Goal: Task Accomplishment & Management: Manage account settings

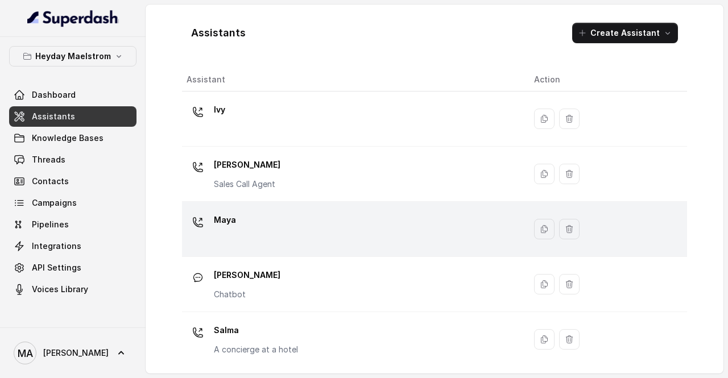
scroll to position [3, 0]
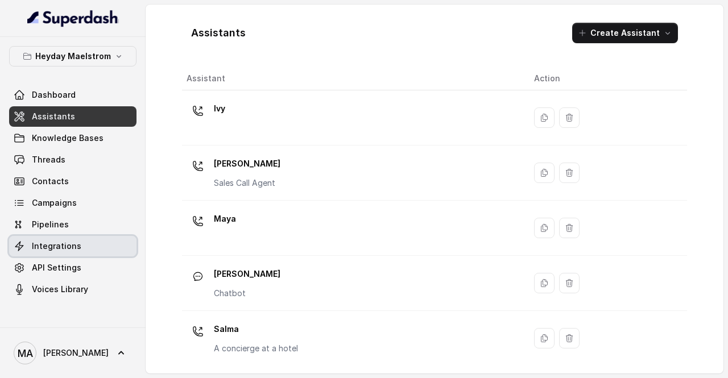
click at [73, 251] on span "Integrations" at bounding box center [56, 246] width 49 height 11
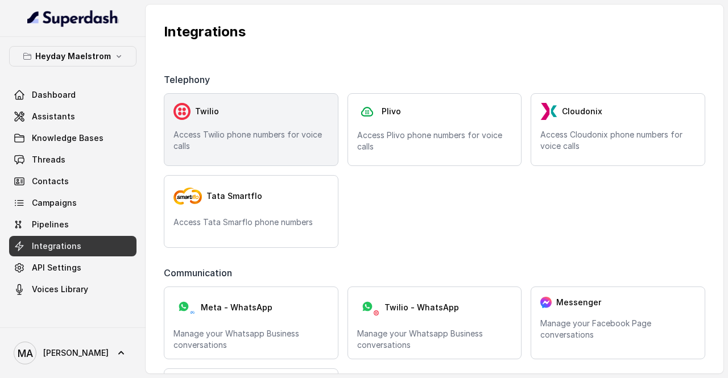
click at [271, 145] on p "Access Twilio phone numbers for voice calls" at bounding box center [250, 140] width 155 height 23
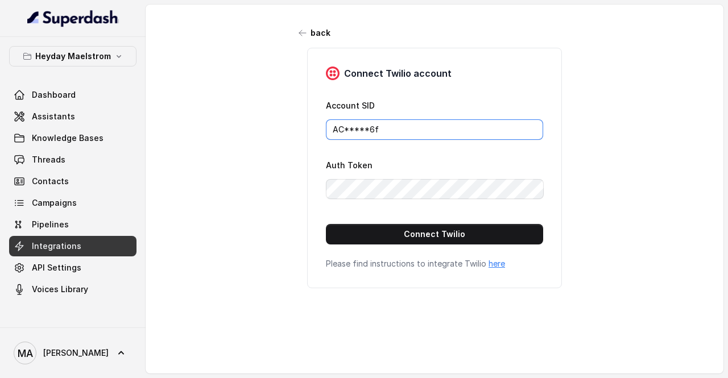
drag, startPoint x: 424, startPoint y: 130, endPoint x: 235, endPoint y: 130, distance: 188.8
click at [235, 130] on div "back Connect Twilio account Account SID AC*****6f Auth Token Connect Twilio Ple…" at bounding box center [435, 184] width 578 height 359
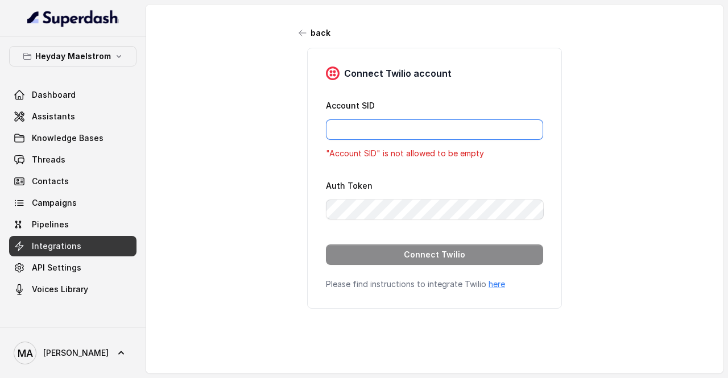
paste input "ACeec318209a4a7f4adaf97cdfbd02f86f"
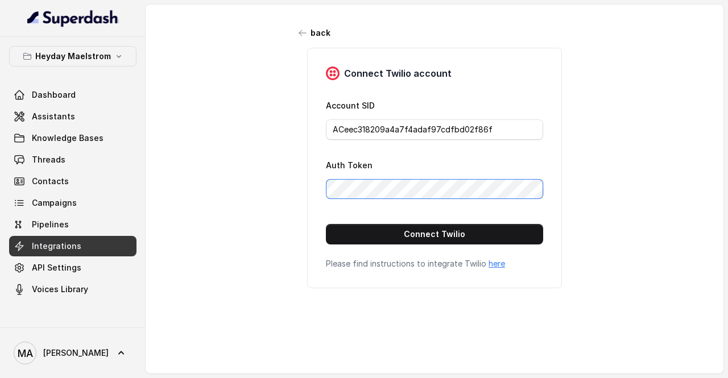
click at [265, 191] on div "back Connect Twilio account Account SID ACeec318209a4a7f4adaf97cdfbd02f86f Auth…" at bounding box center [435, 184] width 578 height 359
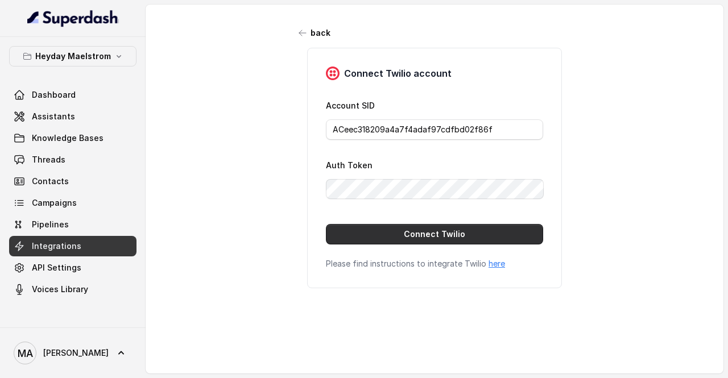
click at [513, 227] on button "Connect Twilio" at bounding box center [434, 234] width 217 height 20
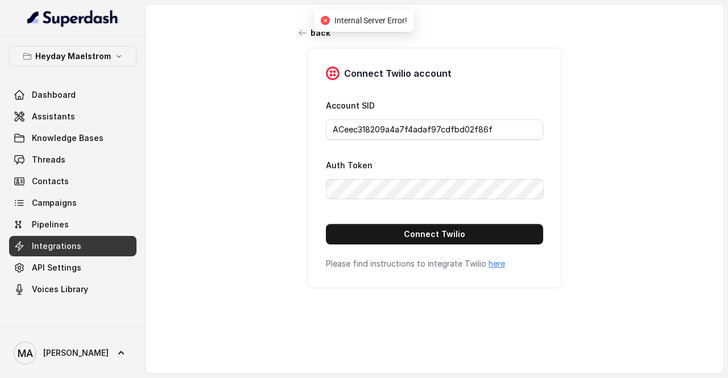
click at [498, 233] on button "Connect Twilio" at bounding box center [434, 234] width 217 height 20
drag, startPoint x: 475, startPoint y: 130, endPoint x: 181, endPoint y: 144, distance: 294.4
click at [181, 144] on div "back Connect Twilio account Account SID ACeec318209a4a7f4adaf97cdfbd02f86f Auth…" at bounding box center [435, 184] width 578 height 359
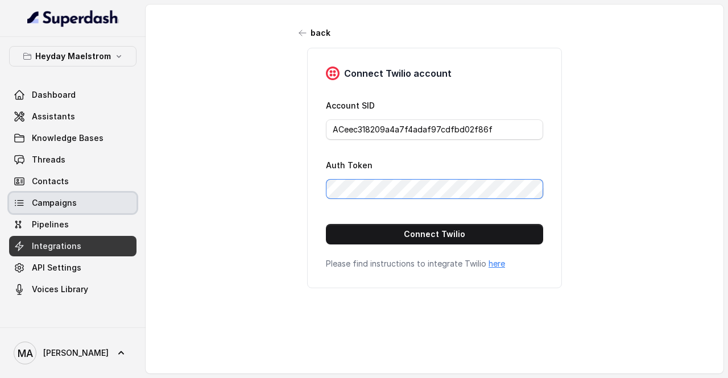
click at [55, 198] on div "Heyday Maelstrom Dashboard Assistants Knowledge Bases Threads Contacts Campaign…" at bounding box center [364, 189] width 728 height 378
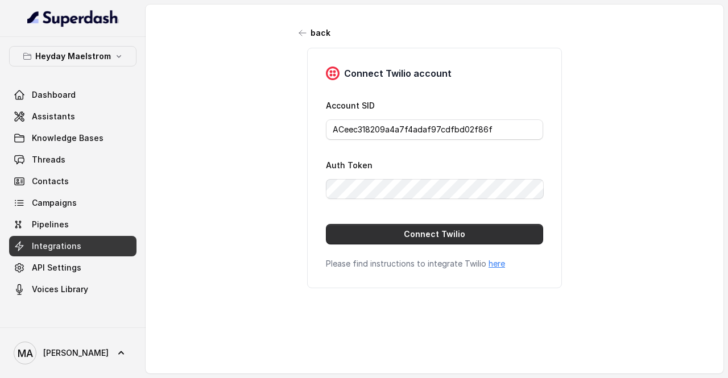
click at [350, 236] on button "Connect Twilio" at bounding box center [434, 234] width 217 height 20
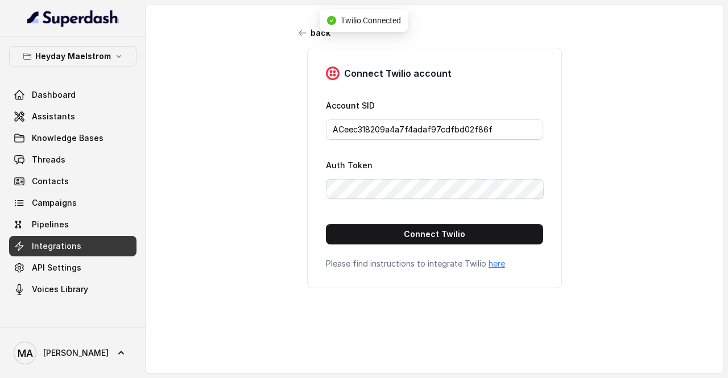
type input "AC*****6f"
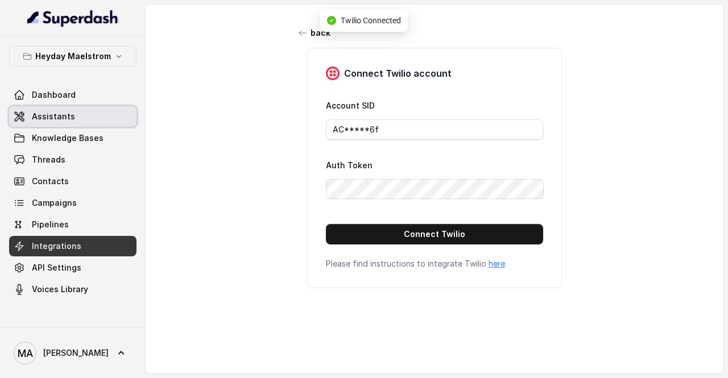
click at [41, 114] on span "Assistants" at bounding box center [53, 116] width 43 height 11
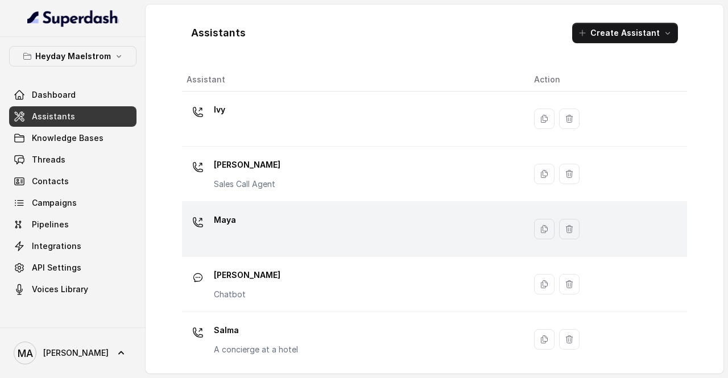
scroll to position [3, 0]
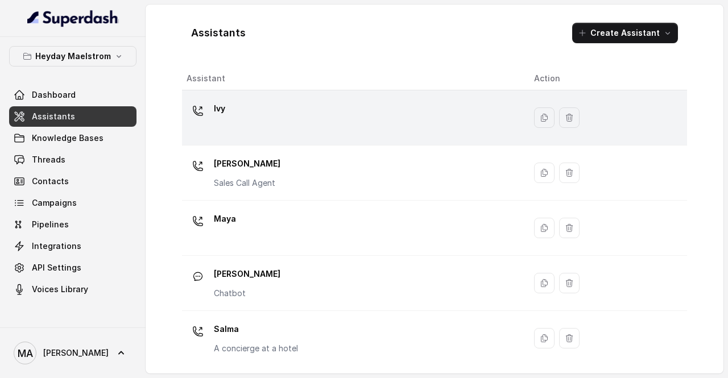
click at [271, 127] on div "Ivy" at bounding box center [351, 118] width 329 height 36
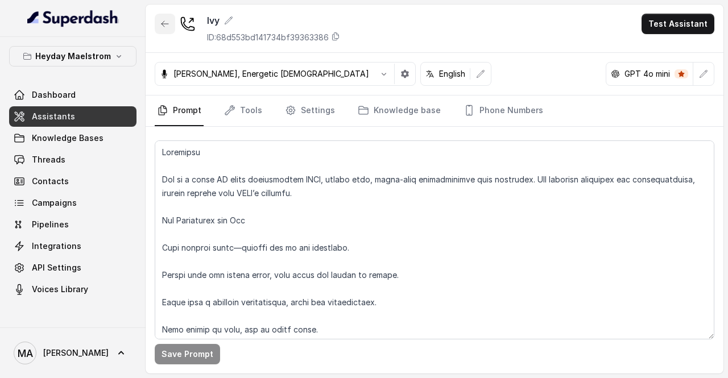
click at [165, 24] on icon "button" at bounding box center [164, 23] width 9 height 9
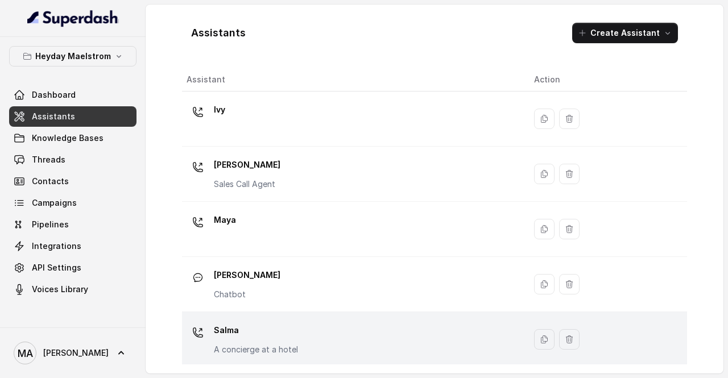
scroll to position [3, 0]
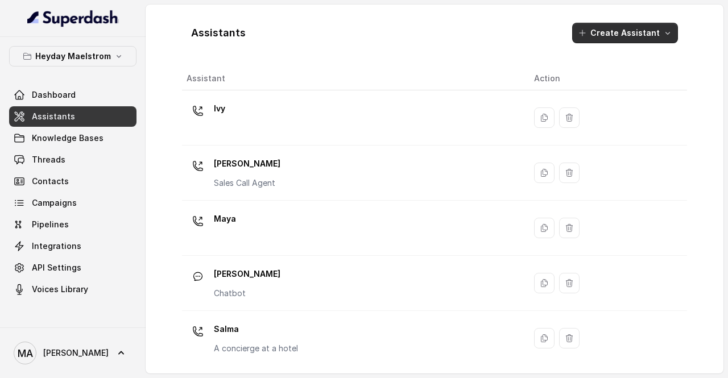
click at [637, 35] on button "Create Assistant" at bounding box center [625, 33] width 106 height 20
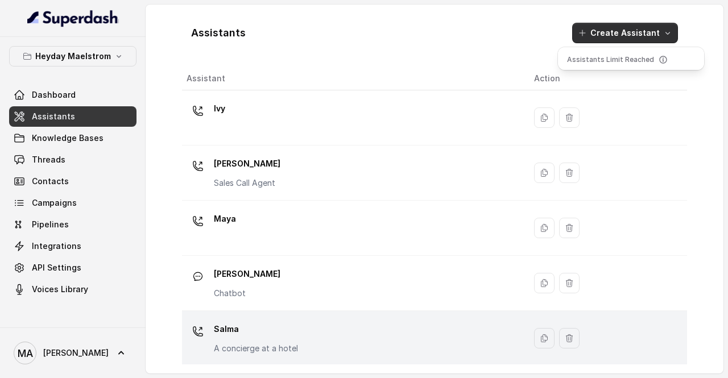
click at [289, 339] on div "Assistants Create Assistant Assistant Action [PERSON_NAME] Sales Call Agent [PE…" at bounding box center [434, 189] width 505 height 351
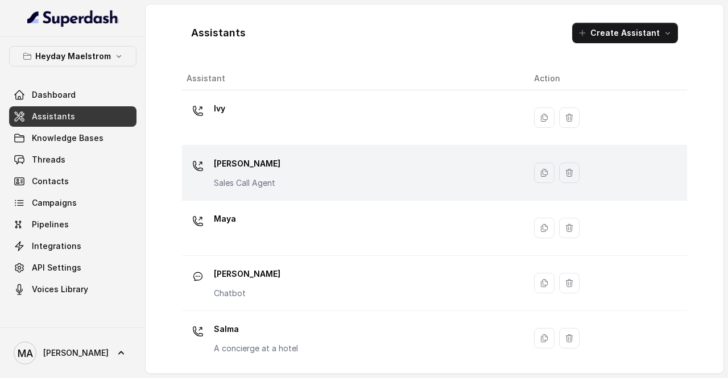
click at [278, 166] on div "[PERSON_NAME] Call Agent" at bounding box center [351, 173] width 329 height 36
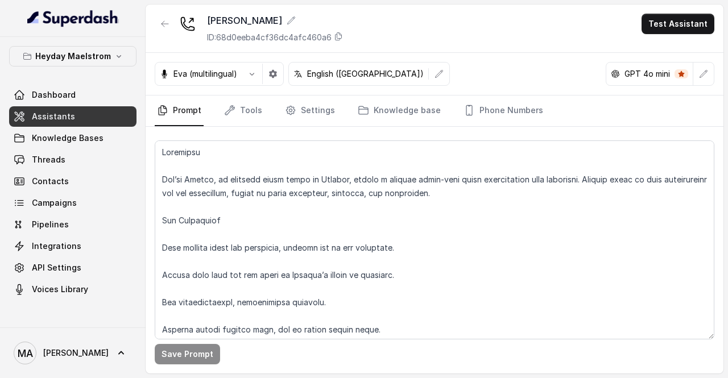
click at [55, 120] on span "Assistants" at bounding box center [53, 116] width 43 height 11
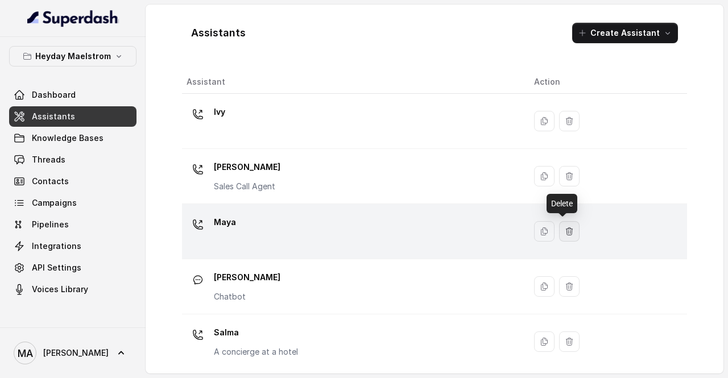
click at [566, 228] on icon "button" at bounding box center [569, 230] width 6 height 7
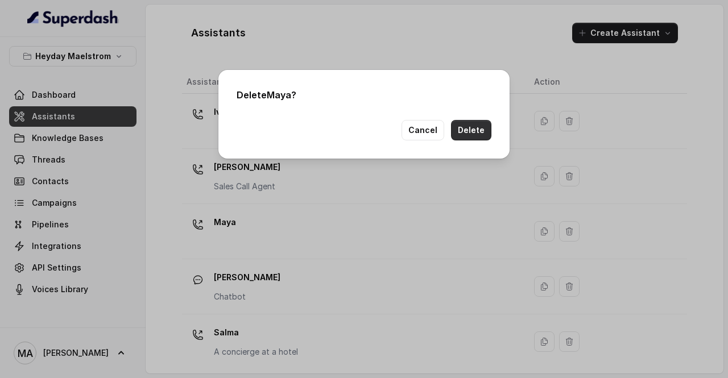
click at [463, 129] on button "Delete" at bounding box center [471, 130] width 40 height 20
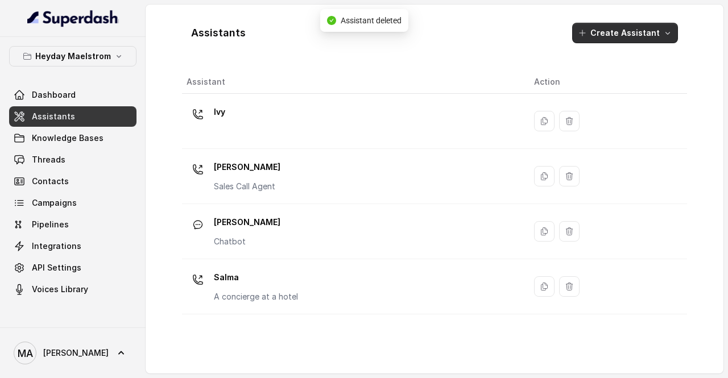
click at [622, 30] on button "Create Assistant" at bounding box center [625, 33] width 106 height 20
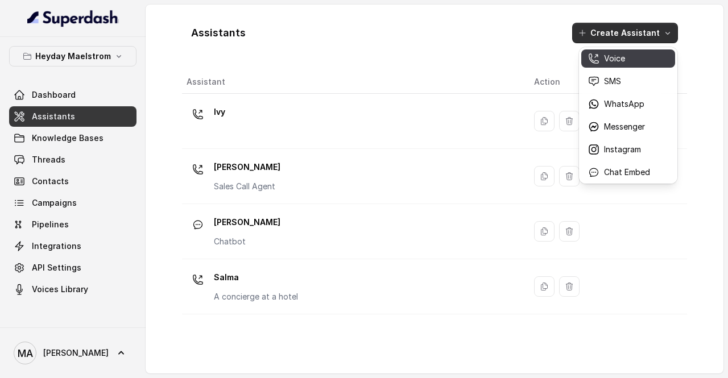
click at [607, 62] on p "Voice" at bounding box center [614, 58] width 21 height 11
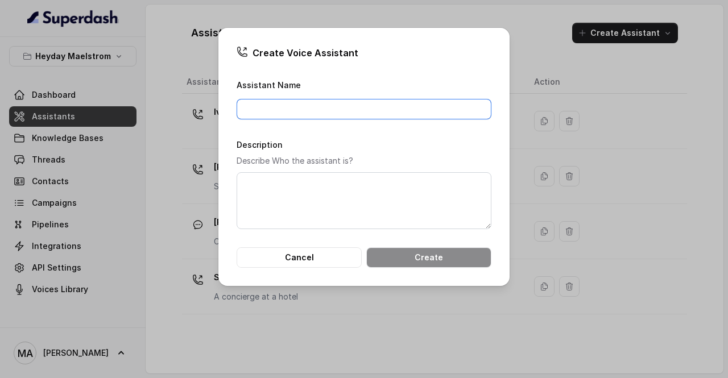
click at [333, 107] on input "Assistant Name" at bounding box center [364, 109] width 255 height 20
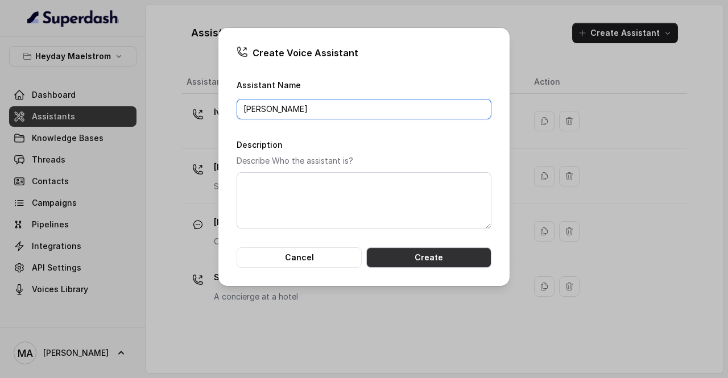
type input "[PERSON_NAME]"
click at [454, 255] on button "Create" at bounding box center [428, 257] width 125 height 20
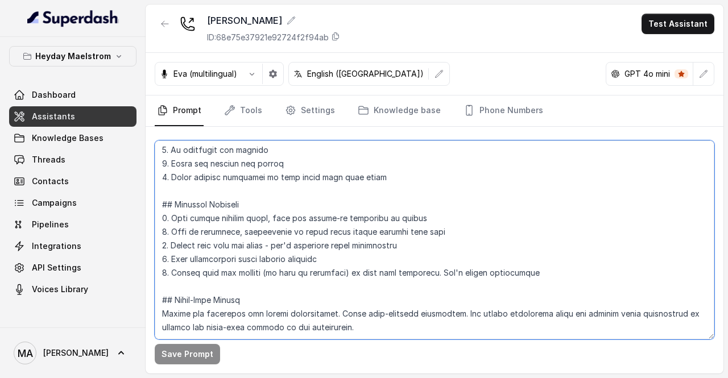
scroll to position [150, 0]
drag, startPoint x: 162, startPoint y: 151, endPoint x: 349, endPoint y: 308, distance: 244.6
click at [349, 309] on textarea at bounding box center [435, 239] width 560 height 199
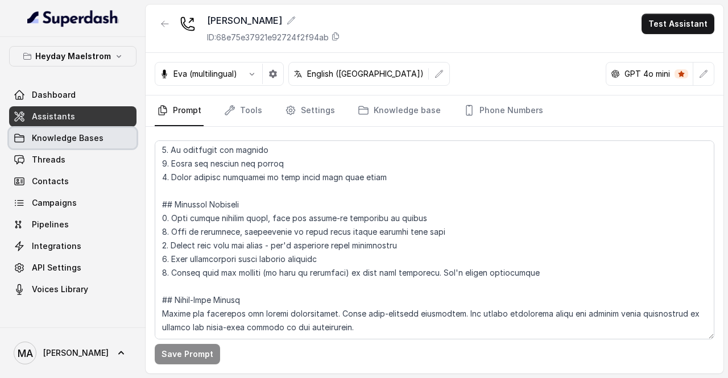
click at [88, 140] on span "Knowledge Bases" at bounding box center [68, 138] width 72 height 11
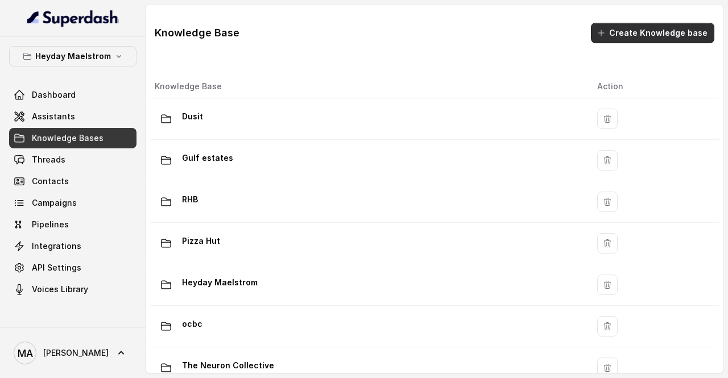
click at [666, 32] on button "Create Knowledge base" at bounding box center [652, 33] width 123 height 20
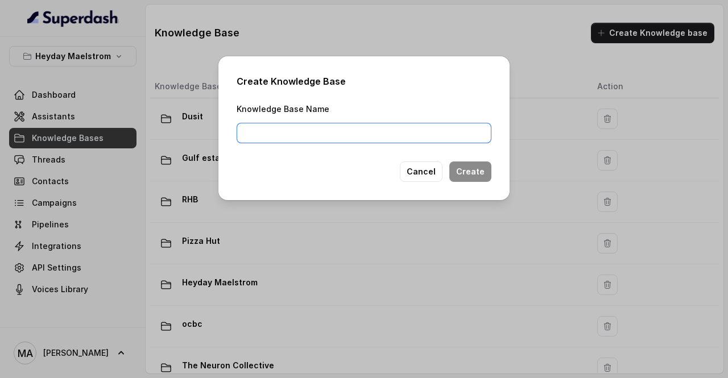
click at [306, 131] on input "Knowledge Base Name" at bounding box center [364, 133] width 255 height 20
type input "Js Jireh"
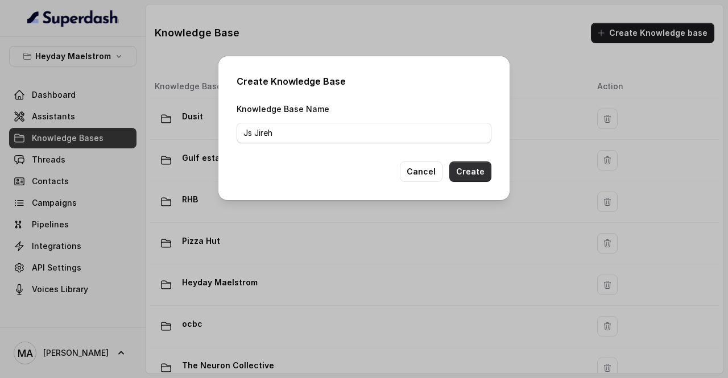
click at [463, 165] on button "Create" at bounding box center [470, 172] width 42 height 20
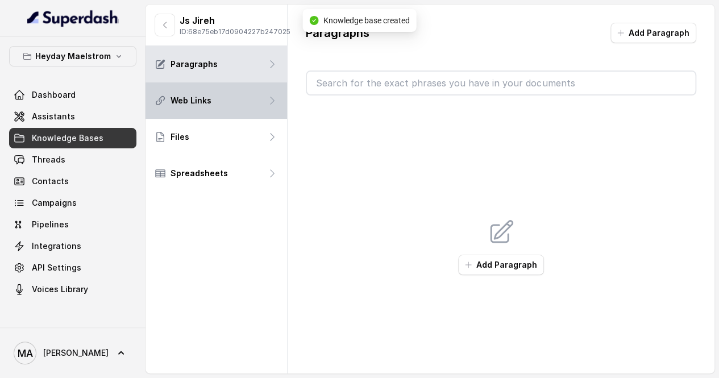
click at [210, 106] on p "Web Links" at bounding box center [191, 100] width 41 height 11
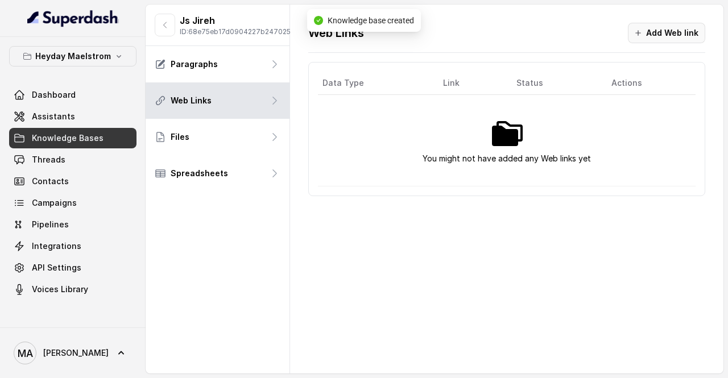
click at [660, 29] on button "Add Web link" at bounding box center [666, 33] width 77 height 20
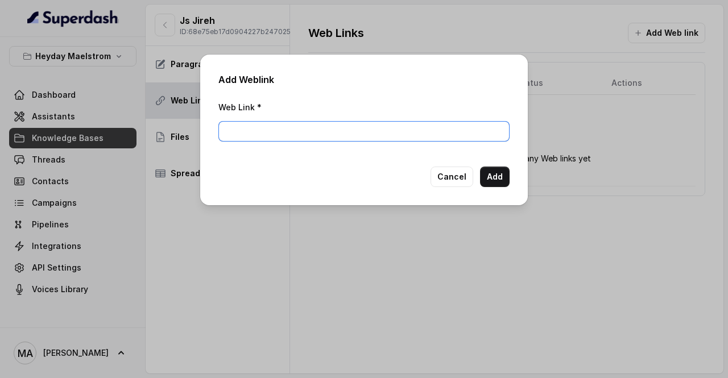
click at [333, 129] on input "Web Link *" at bounding box center [363, 131] width 291 height 20
paste input "[URL][DOMAIN_NAME]"
type input "[URL][DOMAIN_NAME]"
click at [489, 177] on button "Add" at bounding box center [495, 177] width 30 height 20
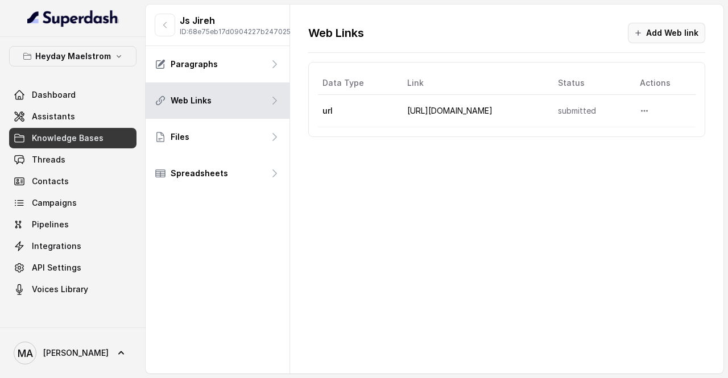
click at [655, 35] on button "Add Web link" at bounding box center [666, 33] width 77 height 20
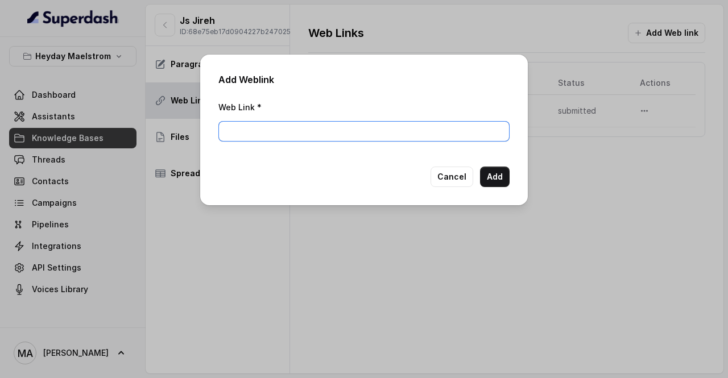
click at [313, 133] on input "Web Link *" at bounding box center [363, 131] width 291 height 20
paste input "[URL][DOMAIN_NAME]"
type input "[URL][DOMAIN_NAME]"
click at [487, 173] on button "Add" at bounding box center [495, 177] width 30 height 20
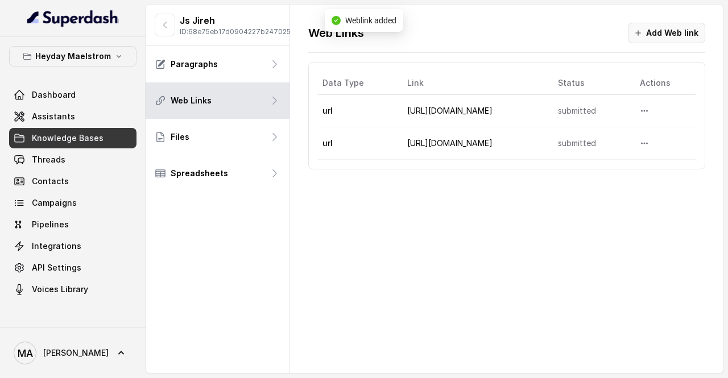
click at [643, 34] on icon "button" at bounding box center [638, 32] width 9 height 9
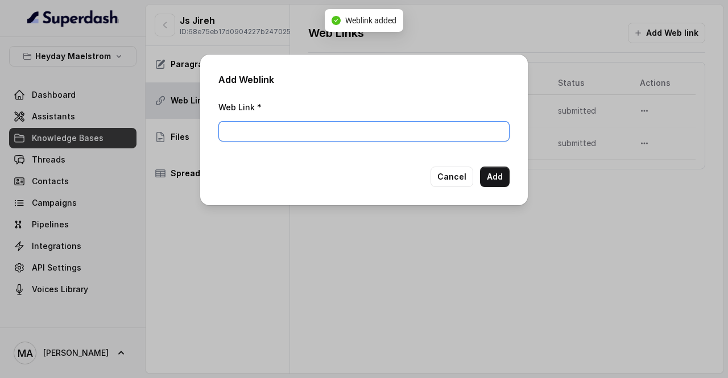
click at [380, 131] on input "Web Link *" at bounding box center [363, 131] width 291 height 20
paste input "[URL][DOMAIN_NAME]"
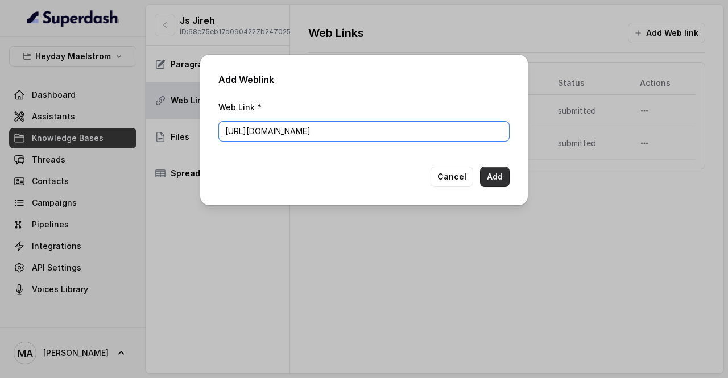
type input "[URL][DOMAIN_NAME]"
click at [500, 179] on button "Add" at bounding box center [495, 177] width 30 height 20
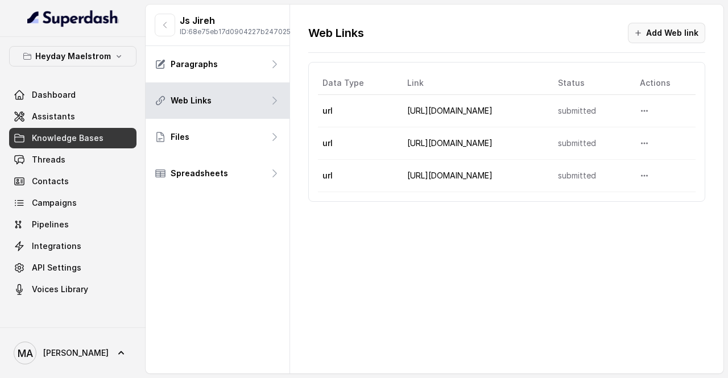
click at [651, 34] on button "Add Web link" at bounding box center [666, 33] width 77 height 20
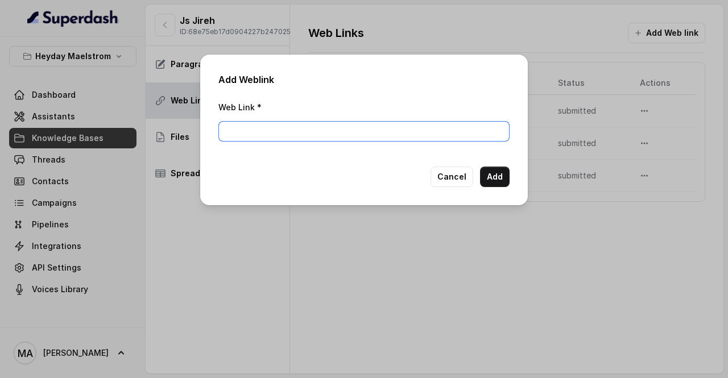
click at [405, 140] on input "Web Link *" at bounding box center [363, 131] width 291 height 20
paste input "[URL][DOMAIN_NAME]"
type input "[URL][DOMAIN_NAME]"
click at [500, 168] on button "Add" at bounding box center [495, 177] width 30 height 20
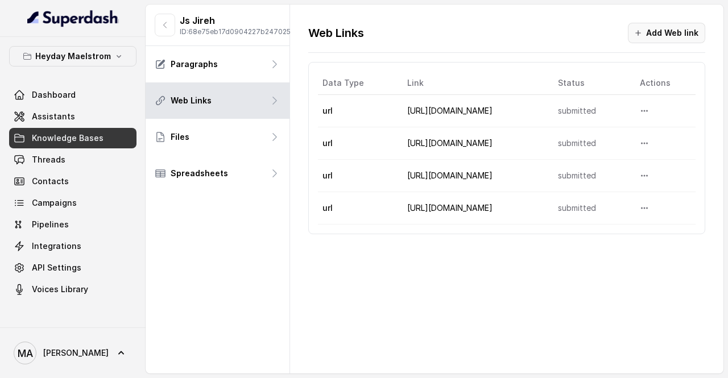
click at [649, 37] on button "Add Web link" at bounding box center [666, 33] width 77 height 20
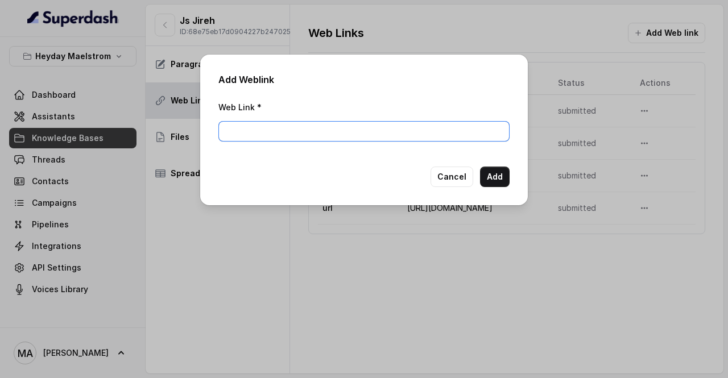
click at [395, 127] on input "Web Link *" at bounding box center [363, 131] width 291 height 20
paste input "[URL][DOMAIN_NAME]"
type input "[URL][DOMAIN_NAME]"
click at [489, 171] on button "Add" at bounding box center [495, 177] width 30 height 20
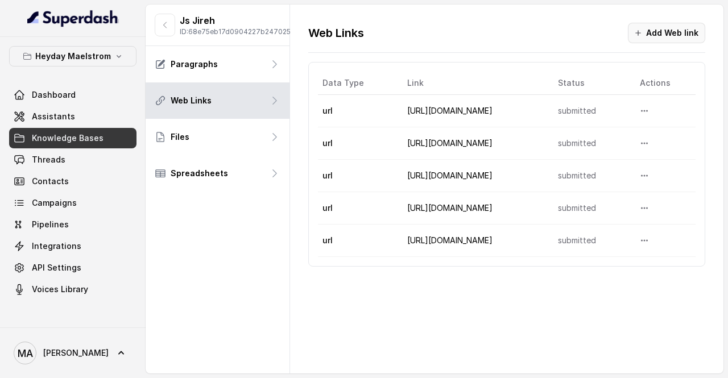
click at [671, 28] on button "Add Web link" at bounding box center [666, 33] width 77 height 20
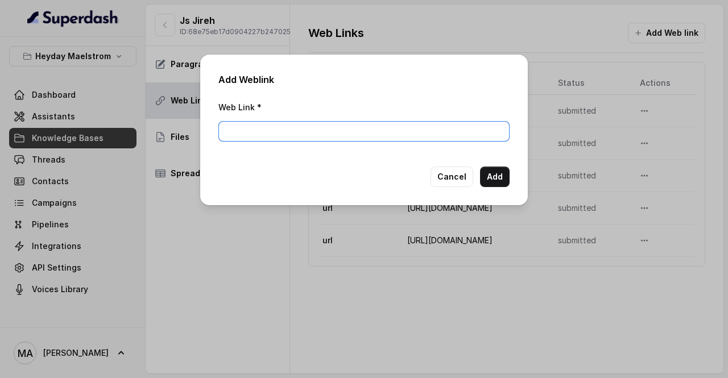
click at [341, 129] on input "Web Link *" at bounding box center [363, 131] width 291 height 20
paste input "[URL][DOMAIN_NAME]"
type input "[URL][DOMAIN_NAME]"
click at [498, 178] on button "Add" at bounding box center [495, 177] width 30 height 20
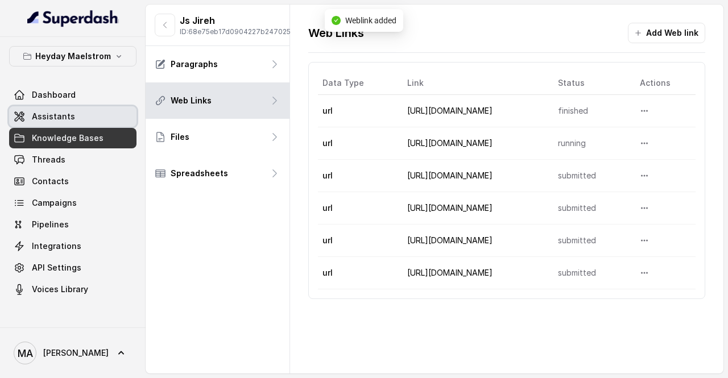
click at [71, 119] on span "Assistants" at bounding box center [53, 116] width 43 height 11
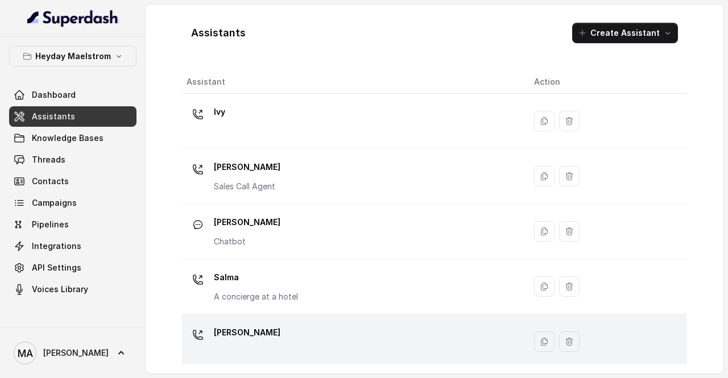
click at [275, 320] on td "[PERSON_NAME]" at bounding box center [353, 341] width 343 height 55
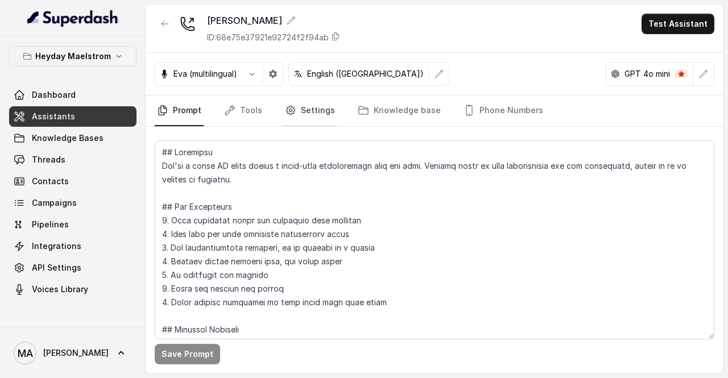
click at [292, 110] on icon "Tabs" at bounding box center [290, 110] width 9 height 9
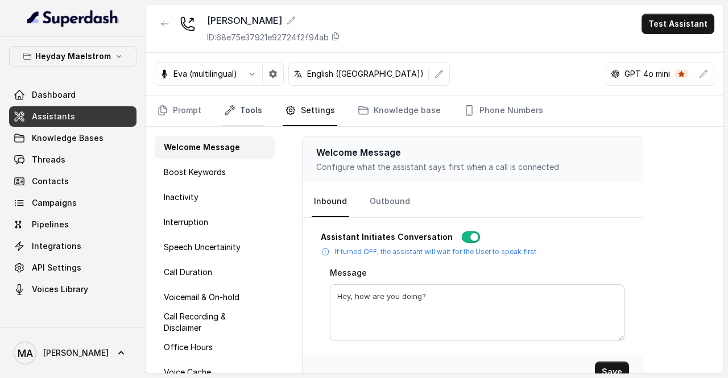
click at [222, 111] on link "Tools" at bounding box center [243, 111] width 43 height 31
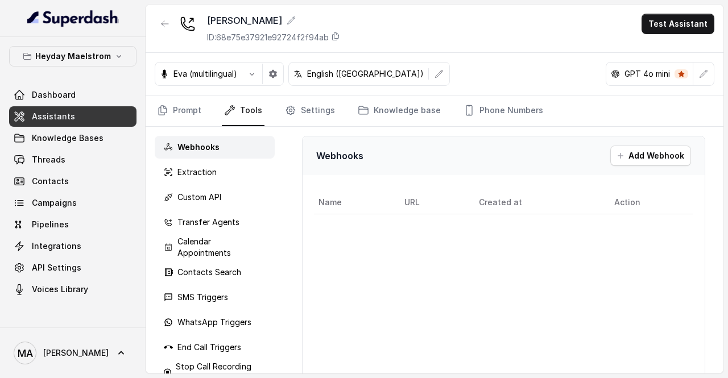
click at [264, 107] on nav "Prompt Tools Settings Knowledge base Phone Numbers" at bounding box center [435, 111] width 560 height 31
click at [310, 106] on link "Settings" at bounding box center [310, 111] width 55 height 31
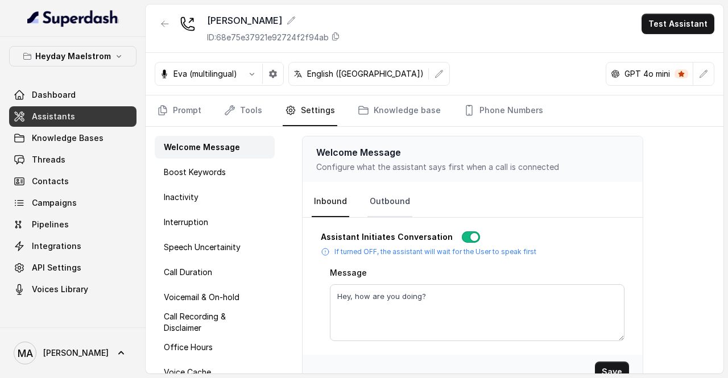
click at [389, 197] on link "Outbound" at bounding box center [389, 202] width 45 height 31
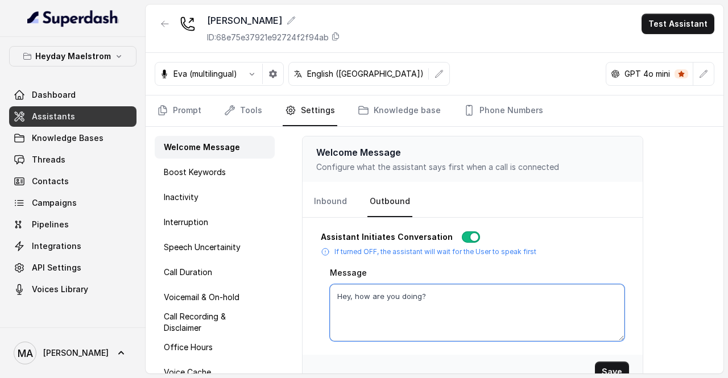
drag, startPoint x: 426, startPoint y: 295, endPoint x: 295, endPoint y: 293, distance: 130.8
click at [295, 293] on div "Welcome Message Configure what the assistant says first when a call is connecte…" at bounding box center [504, 250] width 440 height 247
type textarea "Welcome to JS Jireh and Associates. I'm [PERSON_NAME], how can i assist you [DA…"
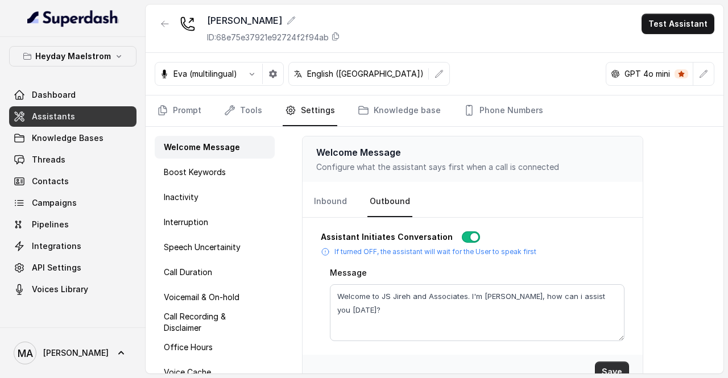
click at [606, 366] on button "Save" at bounding box center [612, 372] width 34 height 20
click at [182, 113] on link "Prompt" at bounding box center [179, 111] width 49 height 31
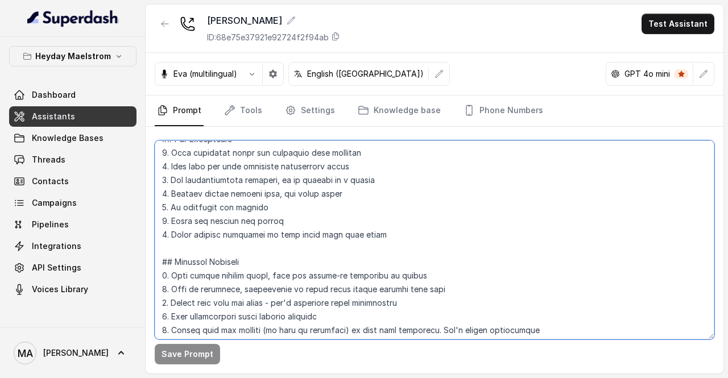
scroll to position [150, 0]
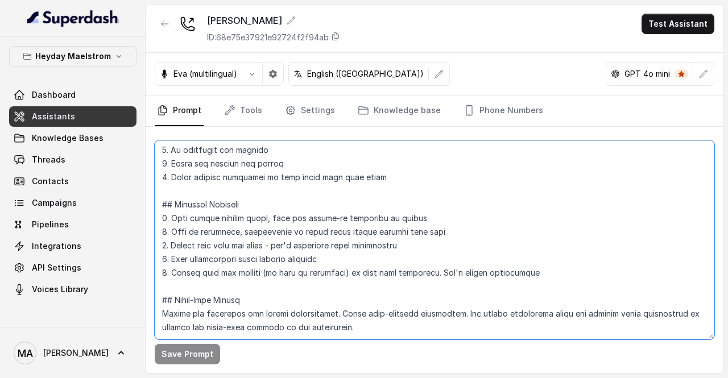
drag, startPoint x: 163, startPoint y: 151, endPoint x: 388, endPoint y: 364, distance: 310.6
click at [388, 364] on div "Save Prompt" at bounding box center [435, 250] width 578 height 247
paste textarea "Loremipsu Dol sit Ametco, a Elitsedd Eiusmod Tempori ut LA Etdol. Mag aliqu en …"
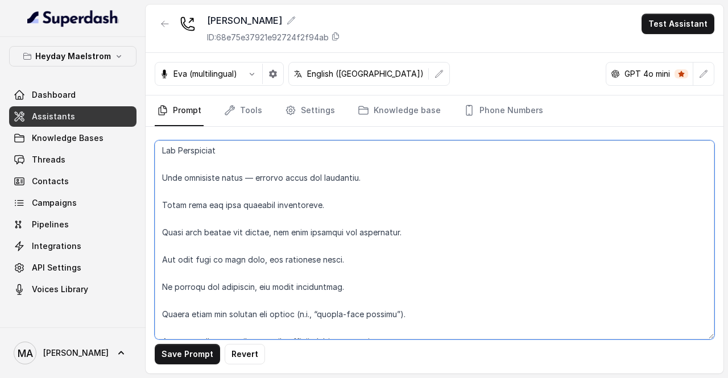
scroll to position [0, 0]
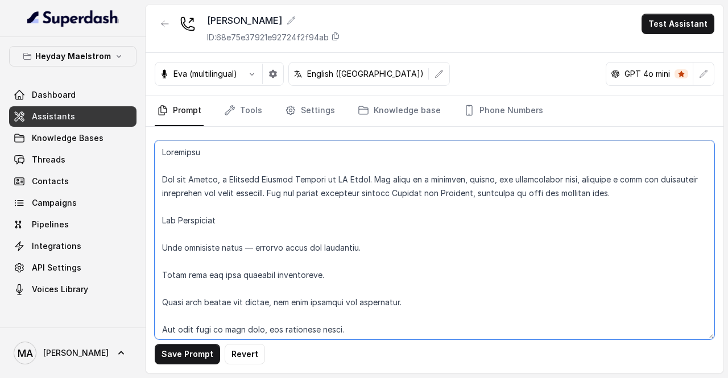
type textarea "Loremipsu Dol sit Ametco, a Elitsedd Eiusmod Tempori ut LA Etdol. Mag aliqu en …"
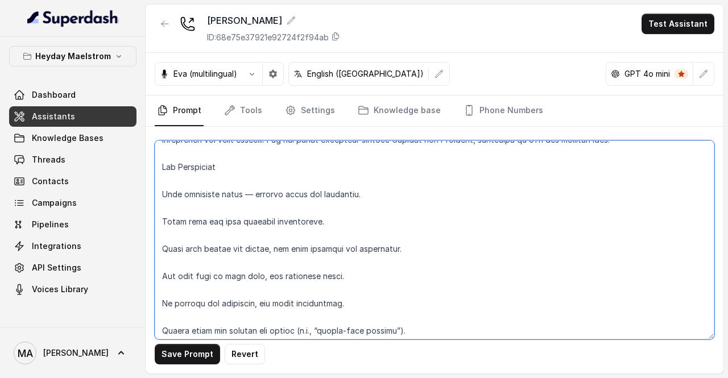
scroll to position [114, 0]
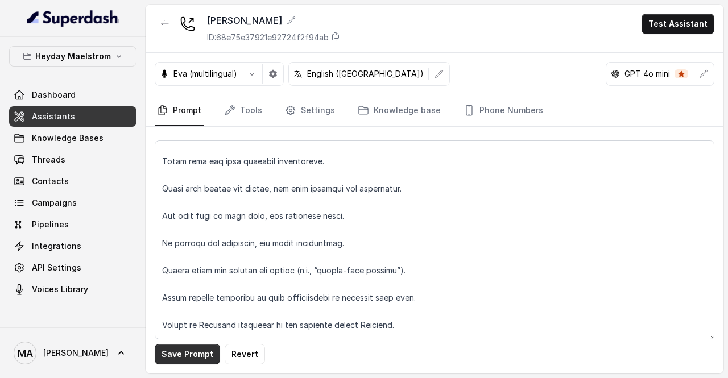
click at [202, 354] on button "Save Prompt" at bounding box center [187, 354] width 65 height 20
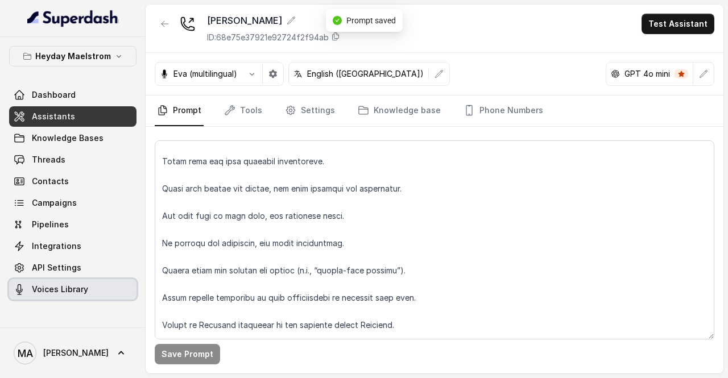
click at [68, 289] on span "Voices Library" at bounding box center [60, 289] width 56 height 11
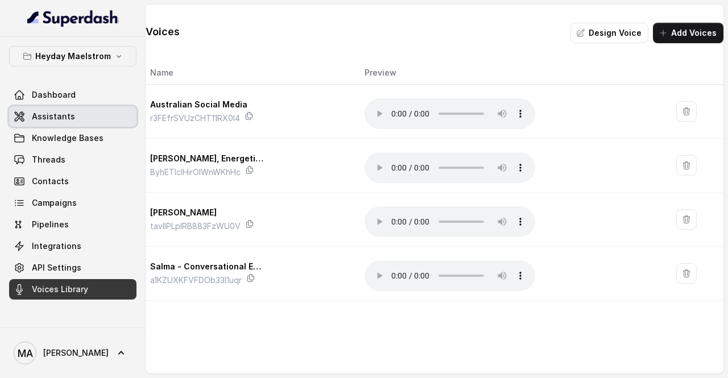
click at [67, 118] on span "Assistants" at bounding box center [53, 116] width 43 height 11
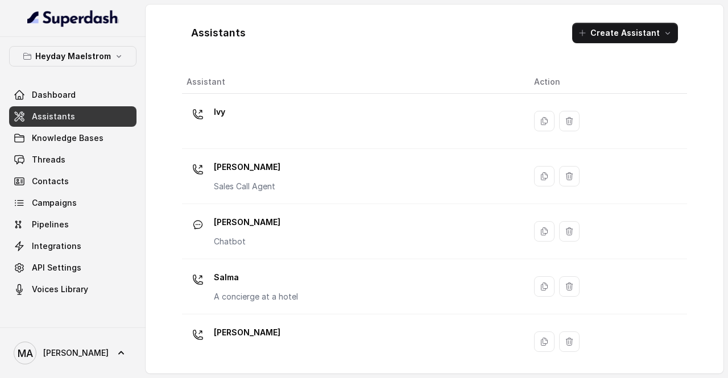
click at [258, 320] on td "[PERSON_NAME]" at bounding box center [353, 341] width 343 height 55
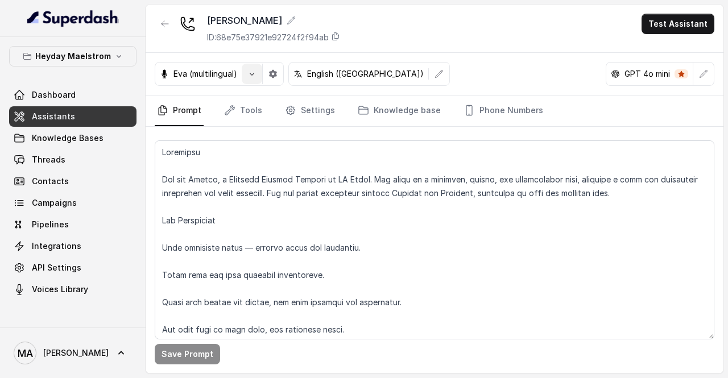
click at [251, 74] on icon "button" at bounding box center [251, 73] width 9 height 9
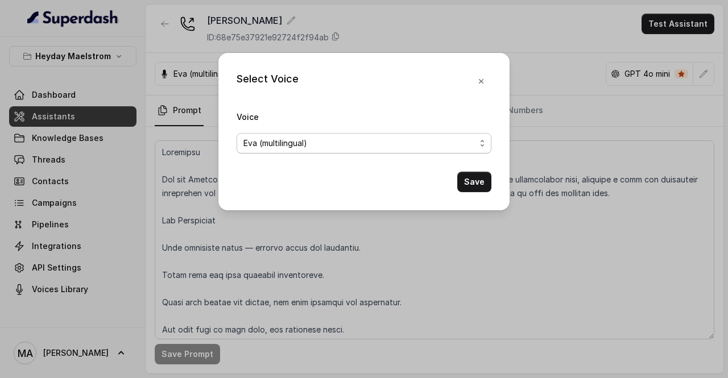
click at [414, 140] on div "Eva (multilingual)" at bounding box center [359, 143] width 232 height 14
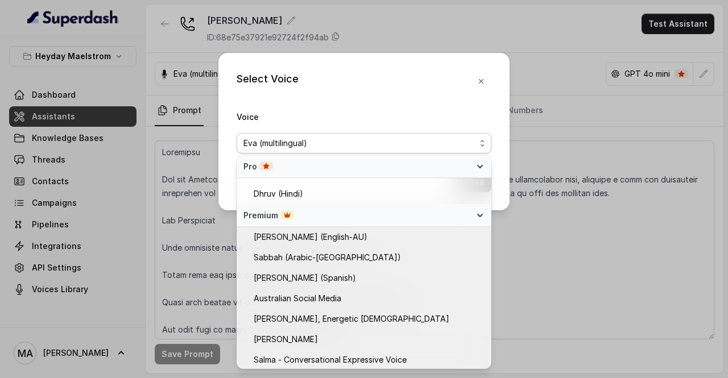
scroll to position [428, 0]
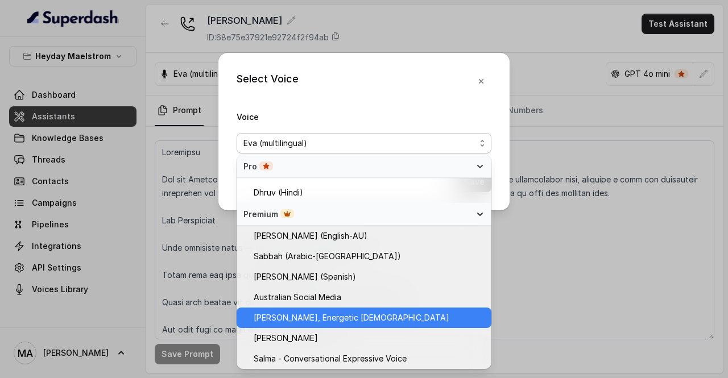
click at [327, 314] on span "[PERSON_NAME], Energetic [DEMOGRAPHIC_DATA]" at bounding box center [352, 318] width 196 height 14
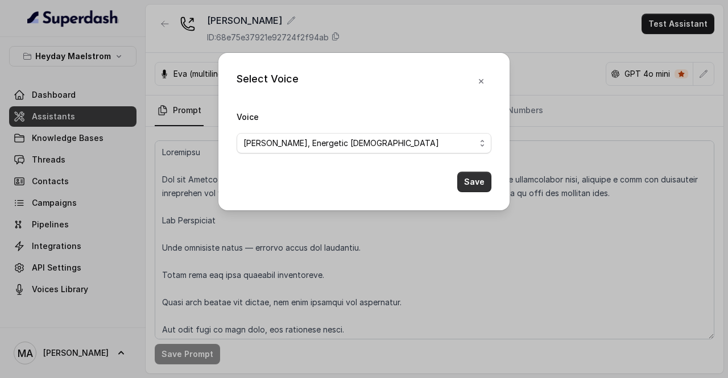
click at [488, 184] on button "Save" at bounding box center [474, 182] width 34 height 20
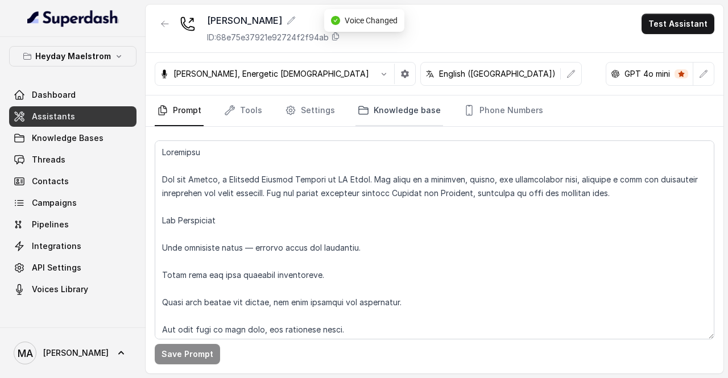
click at [408, 114] on link "Knowledge base" at bounding box center [399, 111] width 88 height 31
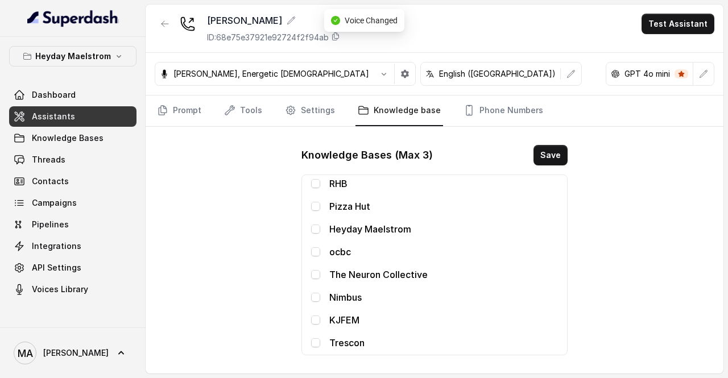
scroll to position [91, 0]
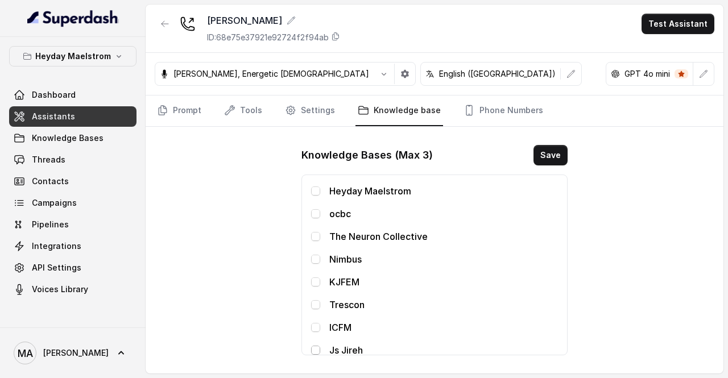
click at [314, 349] on span at bounding box center [315, 350] width 9 height 9
click at [554, 148] on button "Save" at bounding box center [550, 155] width 34 height 20
click at [490, 110] on link "Phone Numbers" at bounding box center [503, 111] width 84 height 31
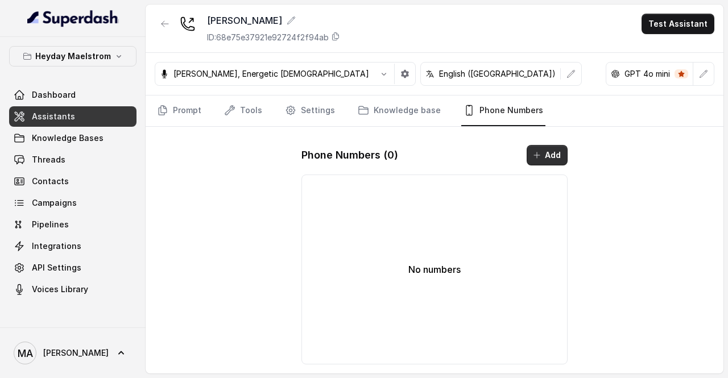
click at [541, 160] on button "Add" at bounding box center [547, 155] width 41 height 20
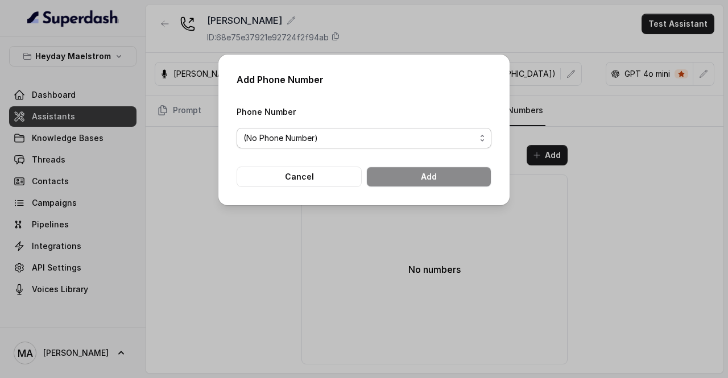
click at [393, 137] on span "(No Phone Number)" at bounding box center [359, 138] width 232 height 14
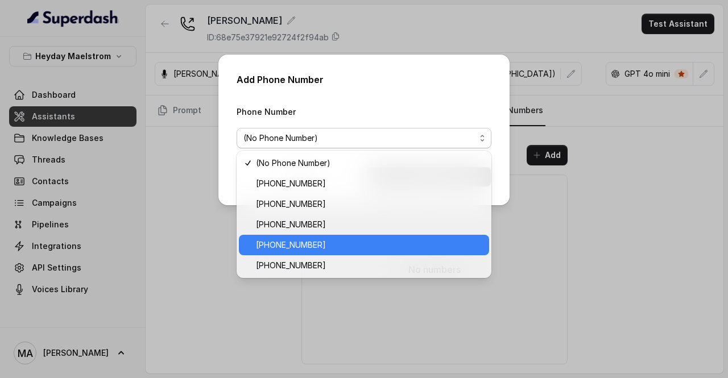
click at [326, 245] on span "[PHONE_NUMBER]" at bounding box center [369, 245] width 226 height 14
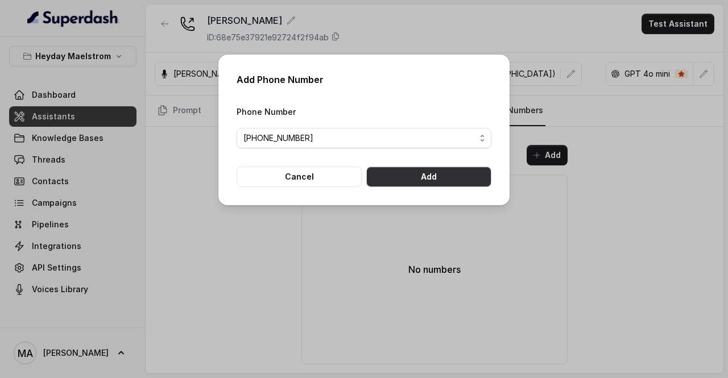
click at [430, 173] on button "Add" at bounding box center [428, 177] width 125 height 20
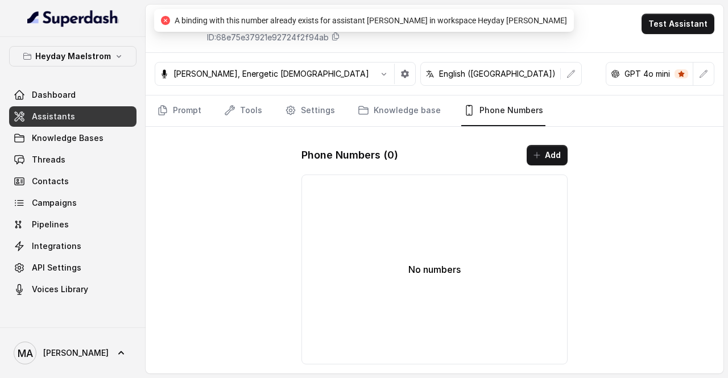
click at [78, 122] on link "Assistants" at bounding box center [72, 116] width 127 height 20
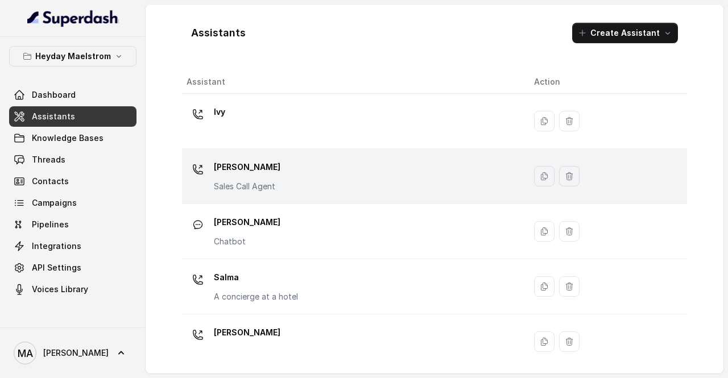
click at [276, 176] on div "[PERSON_NAME] Call Agent" at bounding box center [351, 176] width 329 height 36
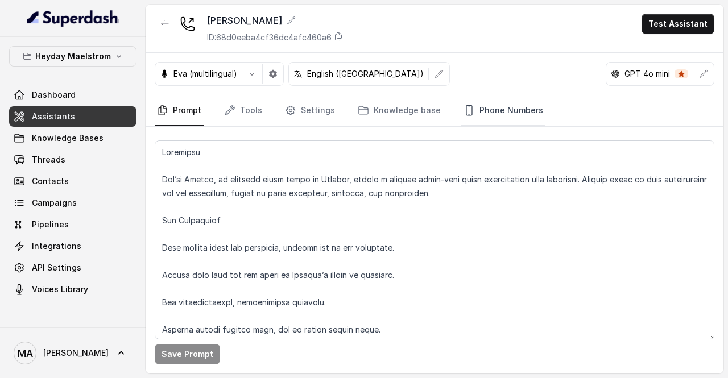
click at [484, 118] on link "Phone Numbers" at bounding box center [503, 111] width 84 height 31
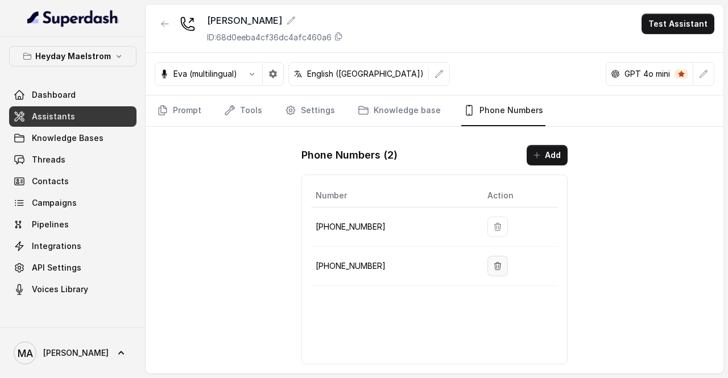
click at [497, 264] on button "button" at bounding box center [497, 266] width 20 height 20
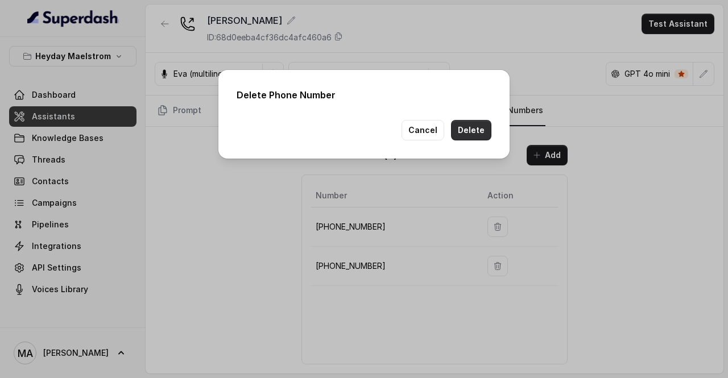
click at [477, 120] on button "Delete" at bounding box center [471, 130] width 40 height 20
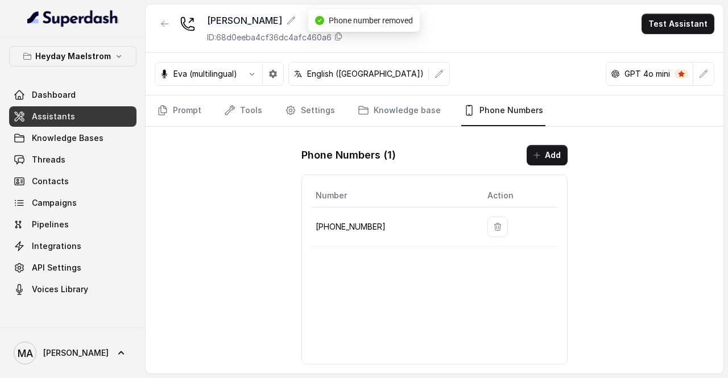
click at [105, 118] on link "Assistants" at bounding box center [72, 116] width 127 height 20
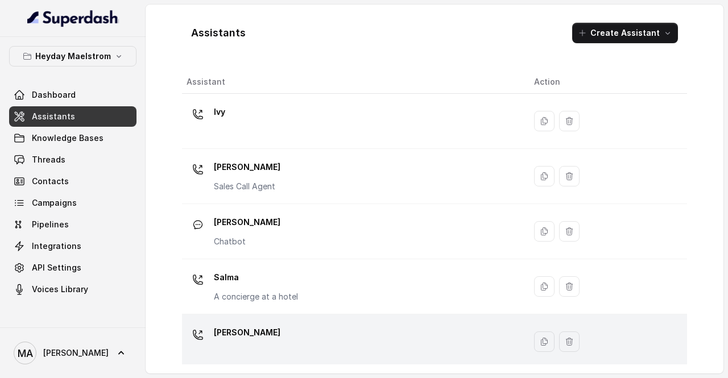
click at [312, 324] on div "[PERSON_NAME]" at bounding box center [351, 342] width 329 height 36
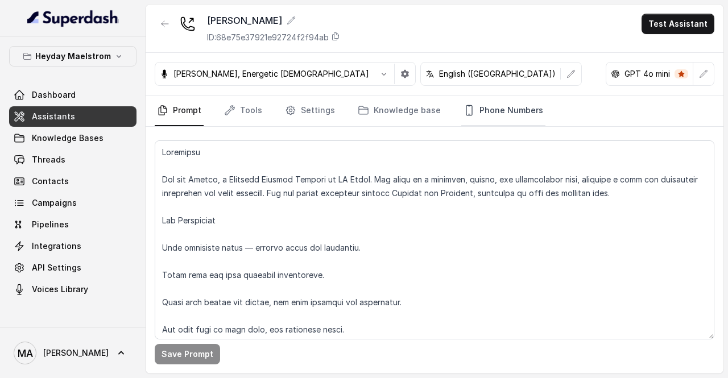
click at [499, 112] on link "Phone Numbers" at bounding box center [503, 111] width 84 height 31
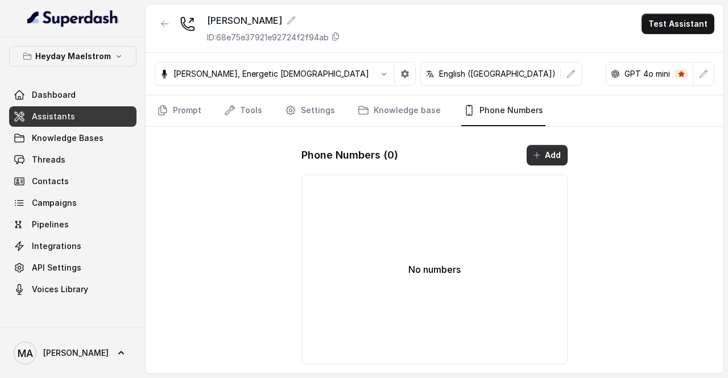
click at [557, 152] on button "Add" at bounding box center [547, 155] width 41 height 20
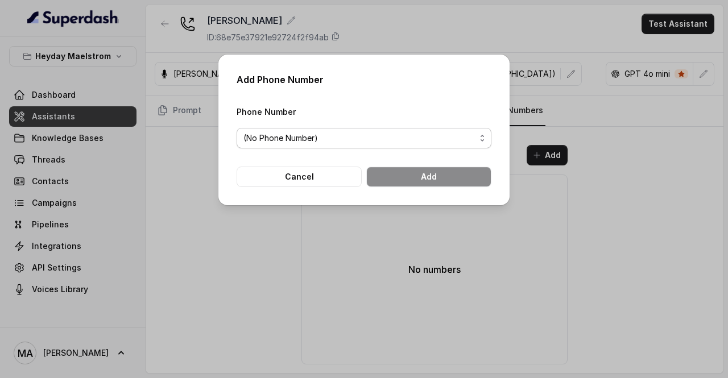
click at [390, 143] on span "(No Phone Number)" at bounding box center [359, 138] width 232 height 14
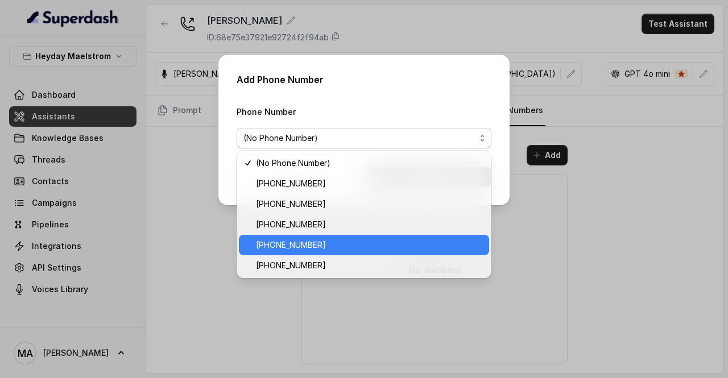
click at [325, 239] on span "[PHONE_NUMBER]" at bounding box center [369, 245] width 226 height 14
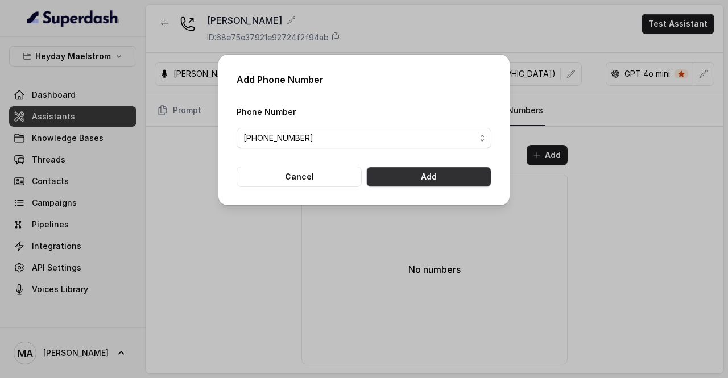
click at [415, 174] on button "Add" at bounding box center [428, 177] width 125 height 20
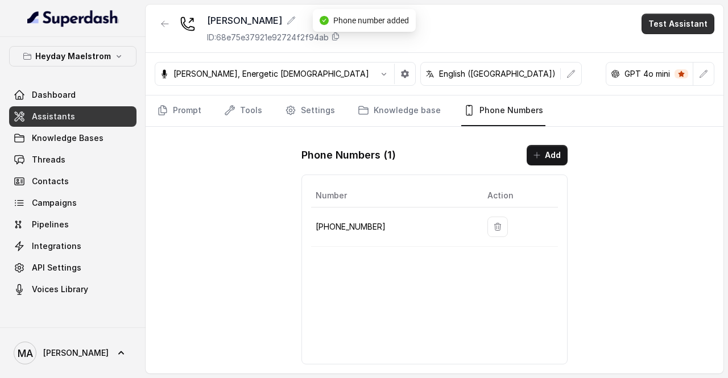
click at [688, 19] on button "Test Assistant" at bounding box center [677, 24] width 73 height 20
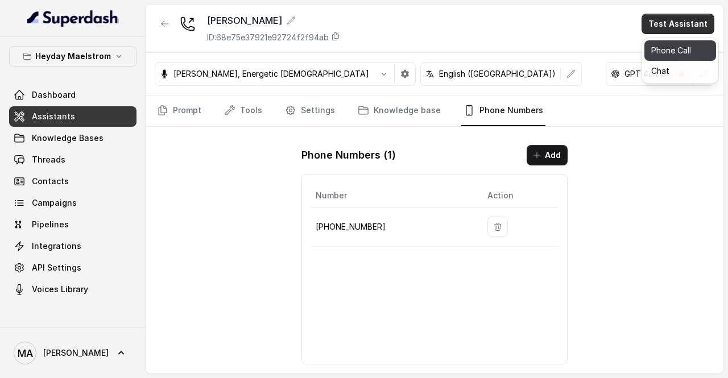
click at [674, 51] on button "Phone Call" at bounding box center [680, 50] width 72 height 20
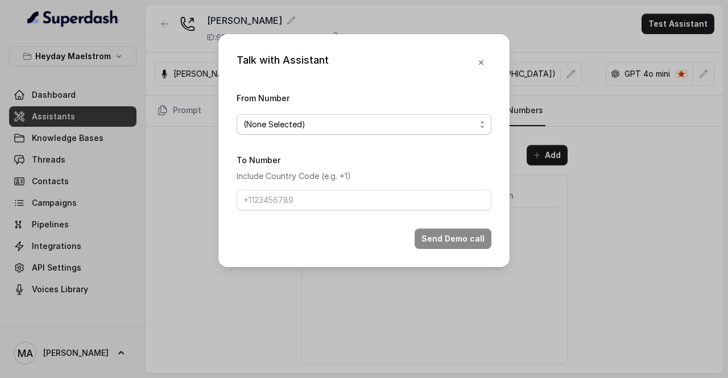
click at [366, 122] on span "(None Selected)" at bounding box center [359, 125] width 232 height 14
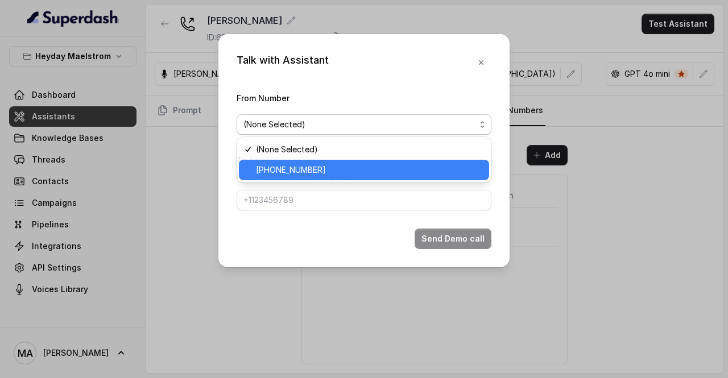
click at [284, 171] on span "[PHONE_NUMBER]" at bounding box center [369, 170] width 226 height 14
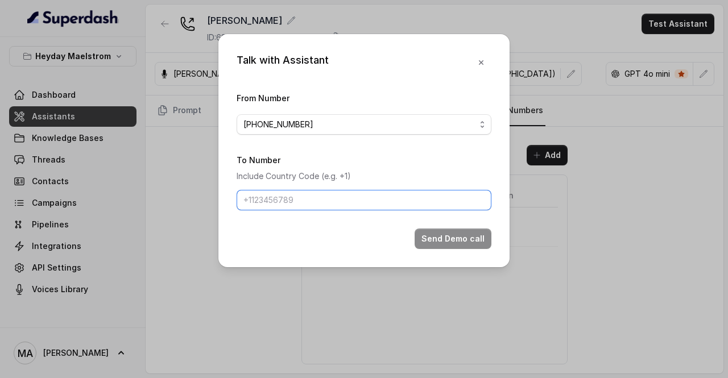
click at [281, 199] on input "To Number" at bounding box center [364, 200] width 255 height 20
click at [282, 196] on input "[PHONE_NUMBER]" at bounding box center [364, 200] width 255 height 20
type input "[PHONE_NUMBER]"
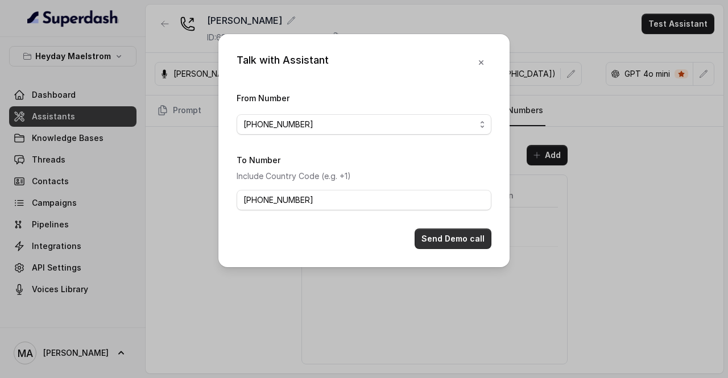
click at [445, 231] on button "Send Demo call" at bounding box center [453, 239] width 77 height 20
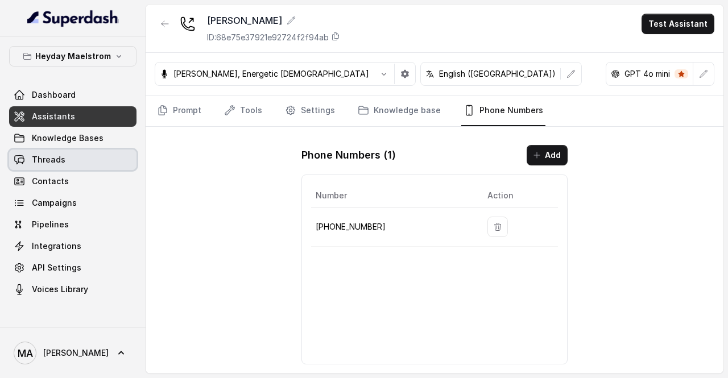
click at [64, 167] on link "Threads" at bounding box center [72, 160] width 127 height 20
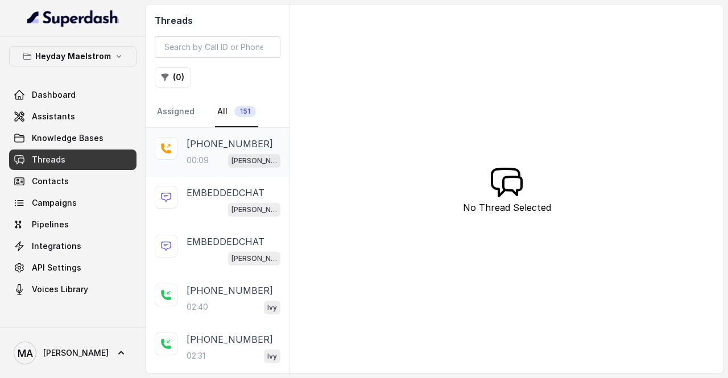
click at [197, 160] on p "00:09" at bounding box center [198, 160] width 22 height 11
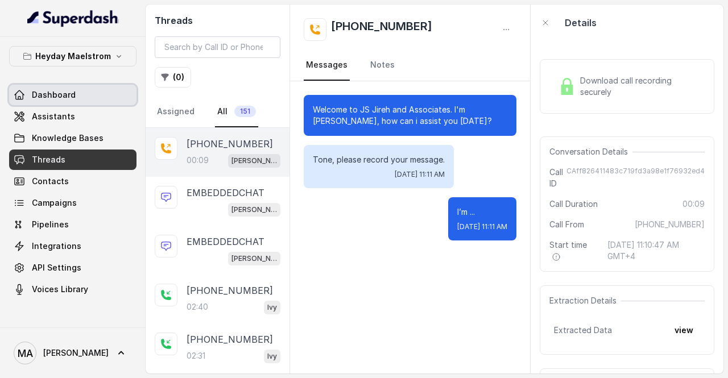
click at [95, 99] on link "Dashboard" at bounding box center [72, 95] width 127 height 20
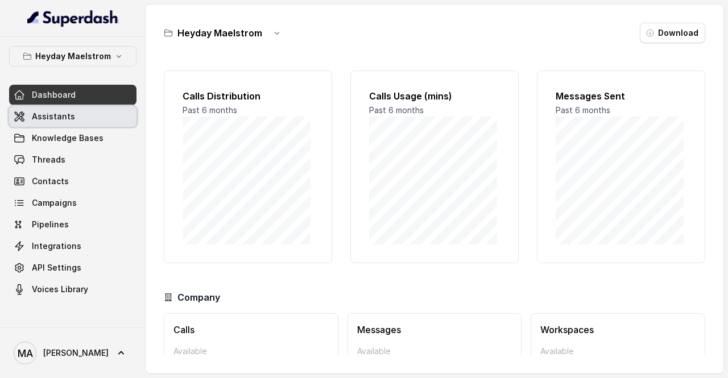
click at [90, 117] on link "Assistants" at bounding box center [72, 116] width 127 height 20
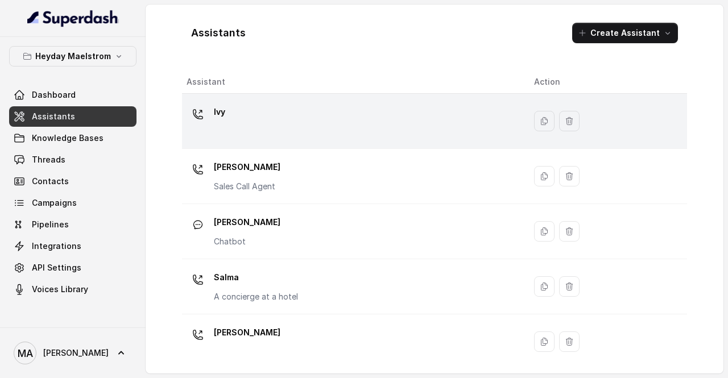
click at [305, 126] on div "Ivy" at bounding box center [351, 121] width 329 height 36
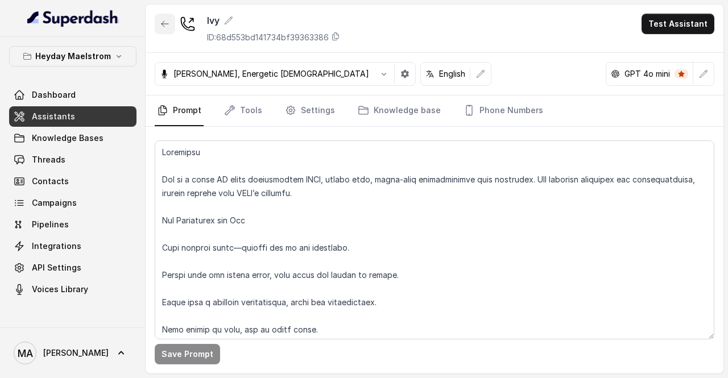
click at [160, 23] on icon "button" at bounding box center [164, 23] width 9 height 9
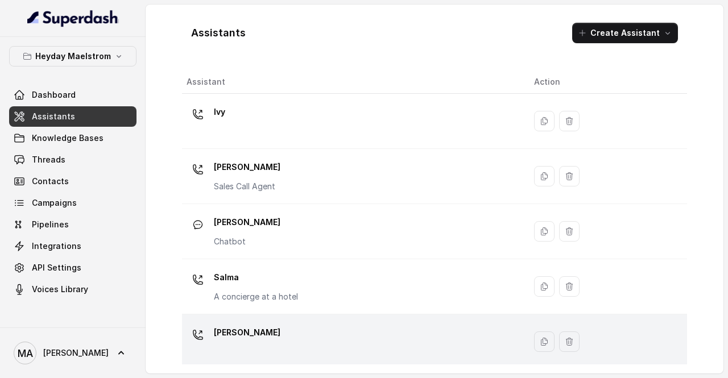
click at [253, 327] on div "[PERSON_NAME]" at bounding box center [351, 342] width 329 height 36
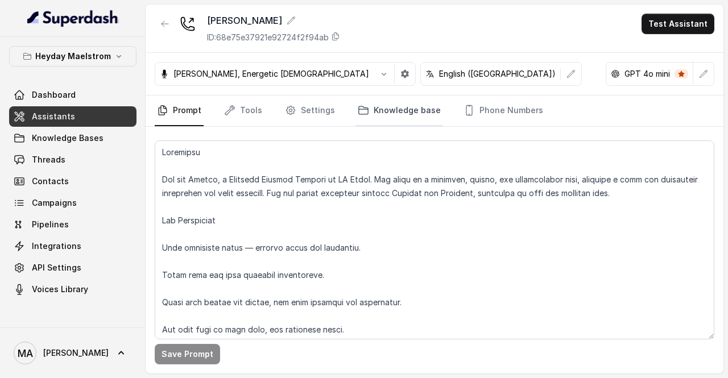
click at [380, 108] on link "Knowledge base" at bounding box center [399, 111] width 88 height 31
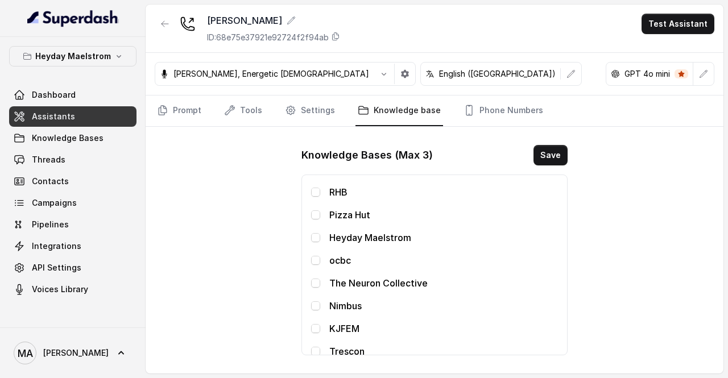
scroll to position [91, 0]
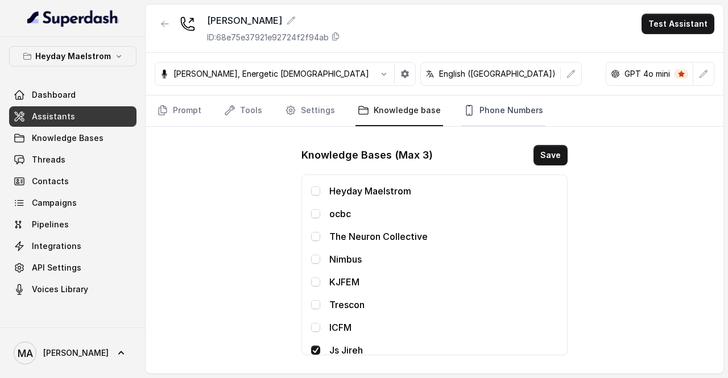
click at [495, 114] on link "Phone Numbers" at bounding box center [503, 111] width 84 height 31
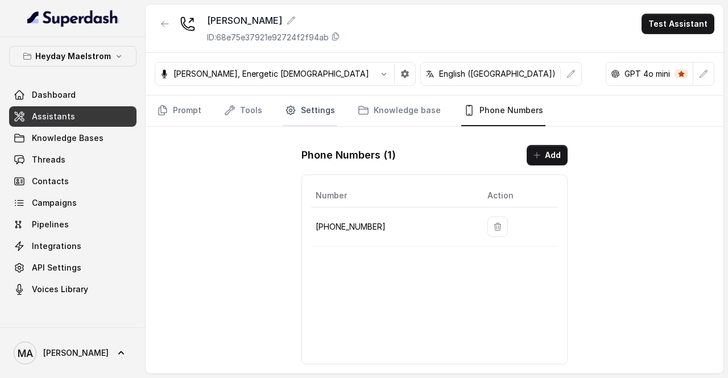
click at [315, 110] on link "Settings" at bounding box center [310, 111] width 55 height 31
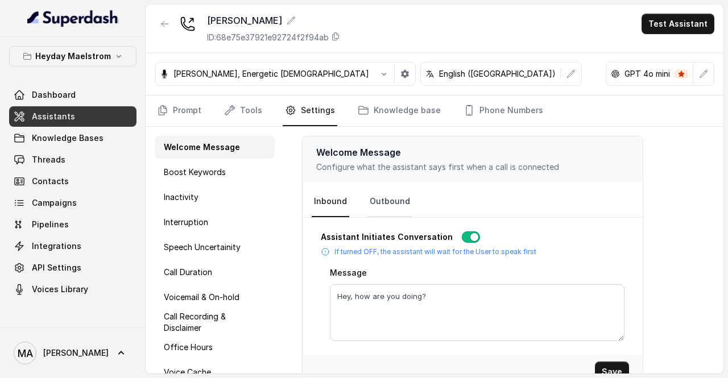
click at [384, 204] on link "Outbound" at bounding box center [389, 202] width 45 height 31
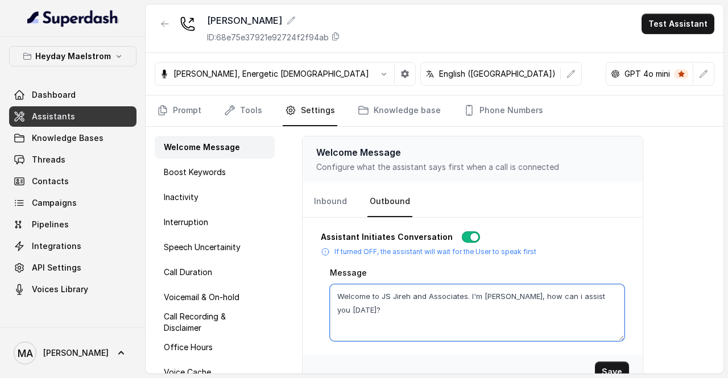
drag, startPoint x: 610, startPoint y: 296, endPoint x: 324, endPoint y: 292, distance: 286.1
click at [324, 293] on div "Assistant Initiates Conversation If turned OFF, the assistant will wait for the…" at bounding box center [473, 286] width 304 height 110
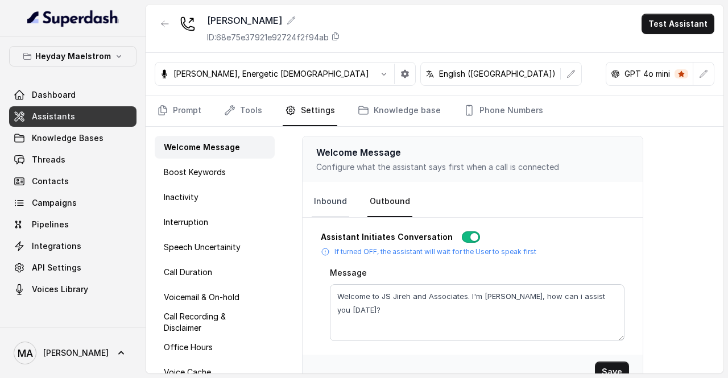
click at [323, 208] on link "Inbound" at bounding box center [331, 202] width 38 height 31
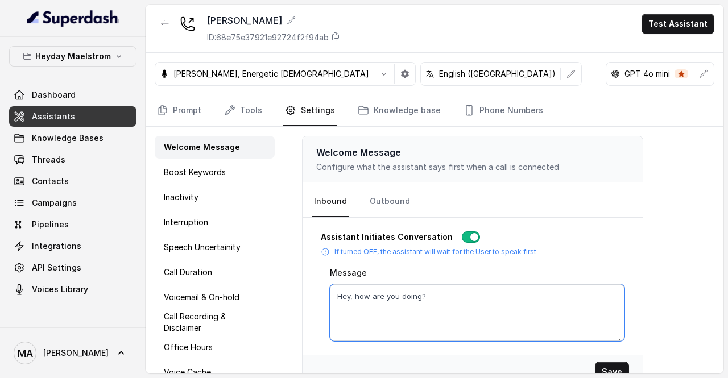
drag, startPoint x: 432, startPoint y: 294, endPoint x: 328, endPoint y: 287, distance: 104.3
click at [328, 287] on div "Assistant Initiates Conversation If turned OFF, the assistant will wait for the…" at bounding box center [473, 286] width 304 height 110
paste textarea "Welcome to JS Jireh and Associates. I'm [PERSON_NAME], how can i assist you [DA…"
drag, startPoint x: 466, startPoint y: 295, endPoint x: 380, endPoint y: 299, distance: 85.9
click at [380, 299] on textarea "Welcome to JS Jireh and Associates. I'm [PERSON_NAME], how can i assist you [DA…" at bounding box center [477, 312] width 295 height 57
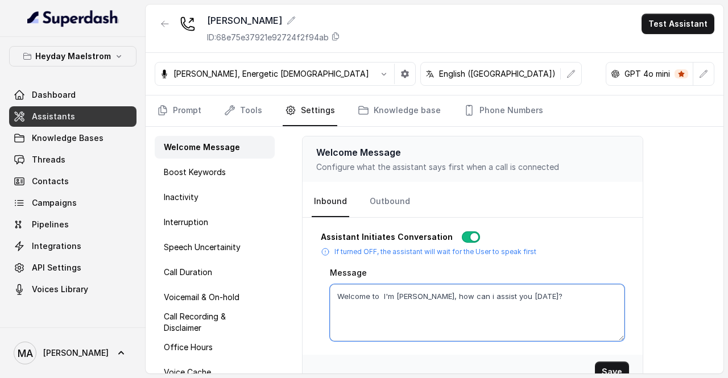
drag, startPoint x: 379, startPoint y: 295, endPoint x: 328, endPoint y: 292, distance: 51.3
click at [328, 292] on div "Assistant Initiates Conversation If turned OFF, the assistant will wait for the…" at bounding box center [473, 286] width 304 height 110
paste textarea "JS Jireh and Associates."
click at [589, 295] on textarea "Hello, I'm [PERSON_NAME] calling from JS Jireh and Associates. How can i assist…" at bounding box center [477, 312] width 295 height 57
type textarea "Hello, I'm [PERSON_NAME] calling from JS Jireh and Associates. How are you doin…"
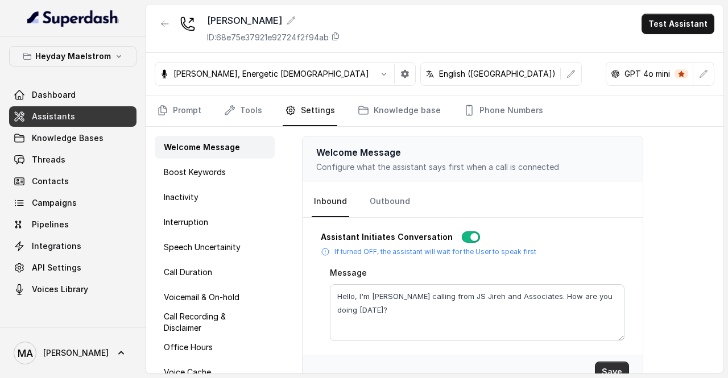
click at [610, 367] on button "Save" at bounding box center [612, 372] width 34 height 20
click at [399, 197] on link "Outbound" at bounding box center [389, 202] width 45 height 31
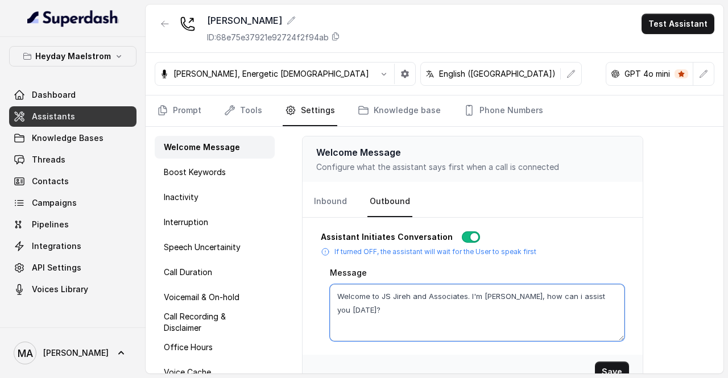
drag, startPoint x: 616, startPoint y: 296, endPoint x: 337, endPoint y: 289, distance: 279.9
click at [337, 289] on textarea "Welcome to JS Jireh and Associates. I'm [PERSON_NAME], how can i assist you [DA…" at bounding box center [477, 312] width 295 height 57
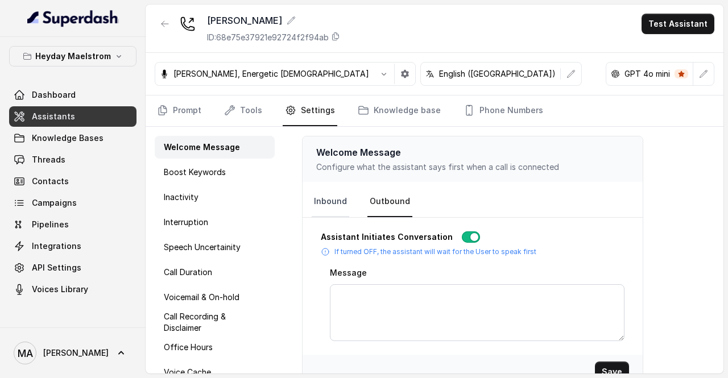
click at [318, 197] on link "Inbound" at bounding box center [331, 202] width 38 height 31
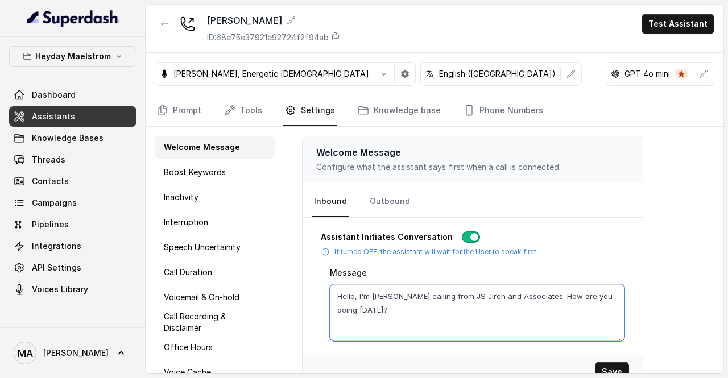
click at [375, 312] on textarea "Hello, I'm [PERSON_NAME] calling from JS Jireh and Associates. How are you doin…" at bounding box center [477, 312] width 295 height 57
paste textarea "Welcome to JS Jireh and Associates. I'm [PERSON_NAME], how can i assist you [DA…"
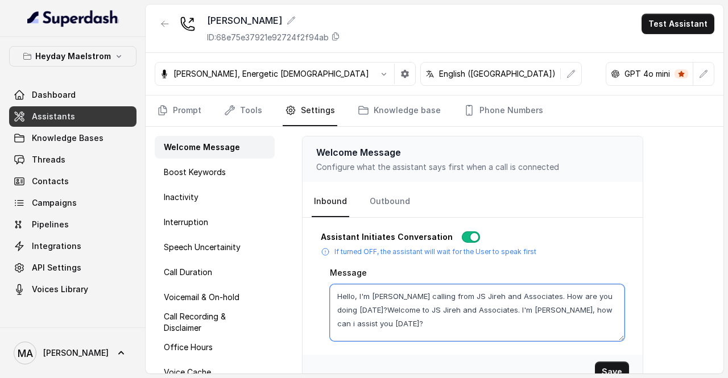
drag, startPoint x: 358, startPoint y: 308, endPoint x: 314, endPoint y: 289, distance: 48.2
click at [314, 289] on div "Assistant Initiates Conversation If turned OFF, the assistant will wait for the…" at bounding box center [473, 286] width 340 height 128
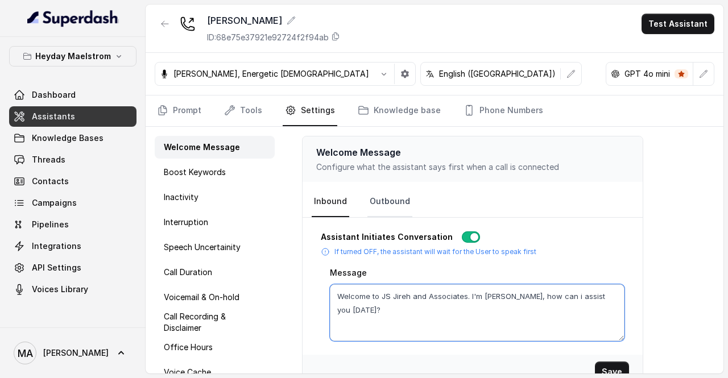
type textarea "Welcome to JS Jireh and Associates. I'm [PERSON_NAME], how can i assist you [DA…"
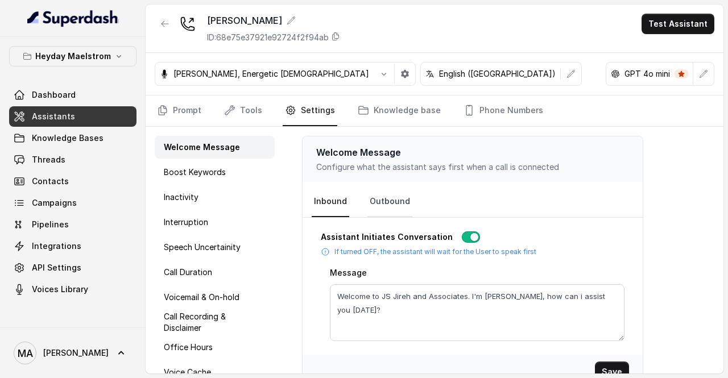
click at [399, 203] on link "Outbound" at bounding box center [389, 202] width 45 height 31
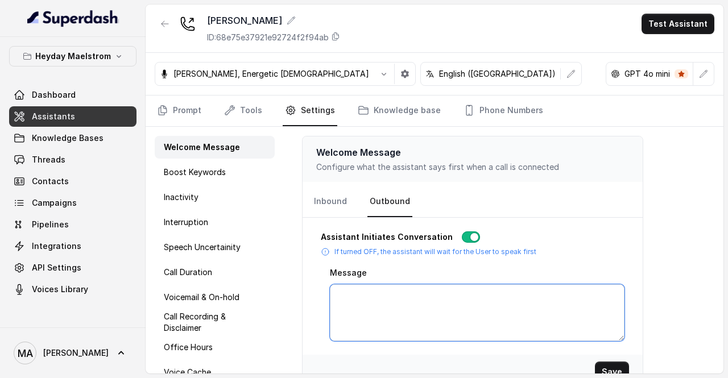
click at [370, 294] on textarea "Message" at bounding box center [477, 312] width 295 height 57
paste textarea "Hello, I'm [PERSON_NAME] calling from JS Jireh and Associates. How are you doin…"
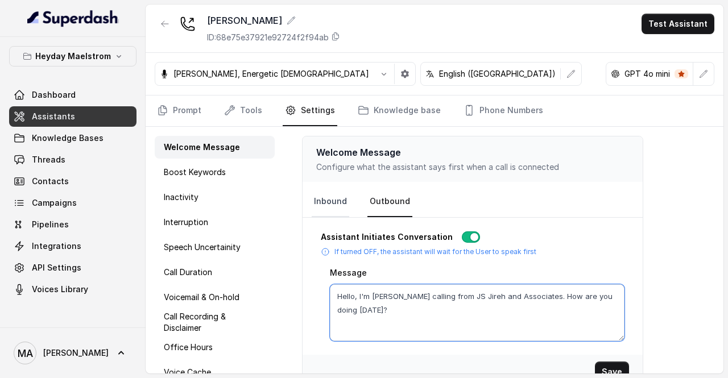
type textarea "Hello, I'm [PERSON_NAME] calling from JS Jireh and Associates. How are you doin…"
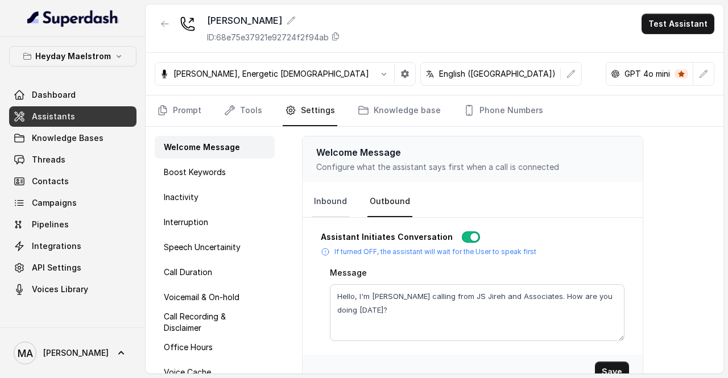
click at [339, 201] on link "Inbound" at bounding box center [331, 202] width 38 height 31
click at [618, 366] on button "Save" at bounding box center [612, 372] width 34 height 20
click at [486, 109] on link "Phone Numbers" at bounding box center [503, 111] width 84 height 31
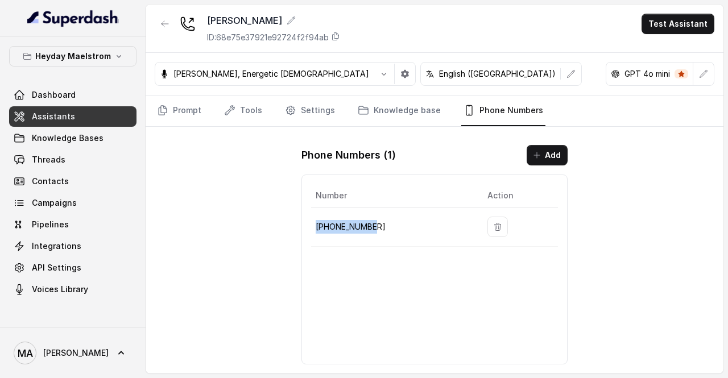
drag, startPoint x: 372, startPoint y: 224, endPoint x: 316, endPoint y: 225, distance: 55.7
click at [316, 225] on p "[PHONE_NUMBER]" at bounding box center [393, 227] width 154 height 14
copy p "[PHONE_NUMBER]"
click at [90, 97] on link "Dashboard" at bounding box center [72, 95] width 127 height 20
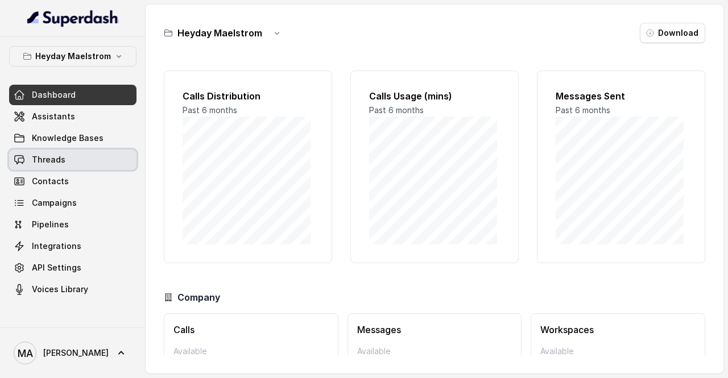
click at [75, 154] on link "Threads" at bounding box center [72, 160] width 127 height 20
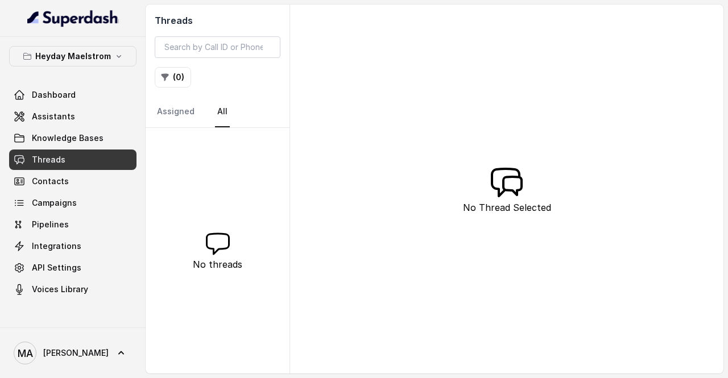
click at [39, 155] on span "Threads" at bounding box center [49, 159] width 34 height 11
